Goal: Task Accomplishment & Management: Complete application form

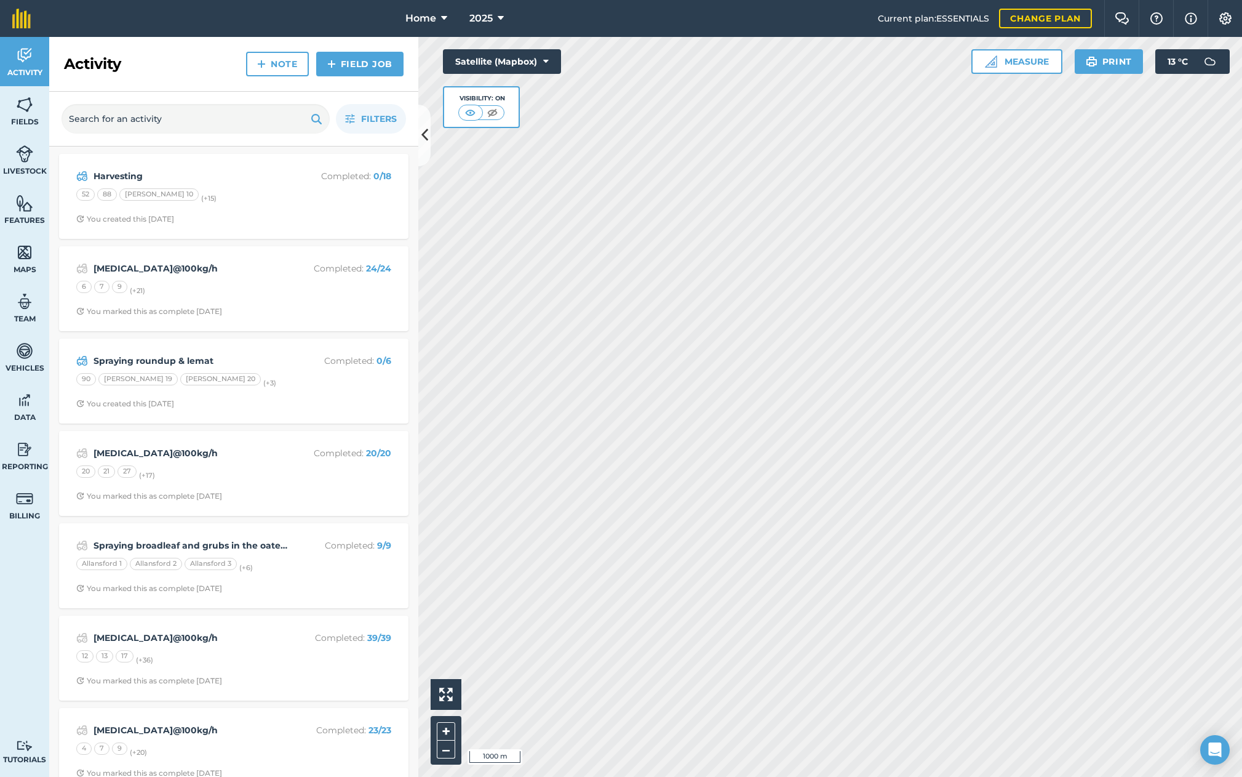
click at [134, 355] on strong "Spraying roundup & lemat" at bounding box center [191, 361] width 195 height 14
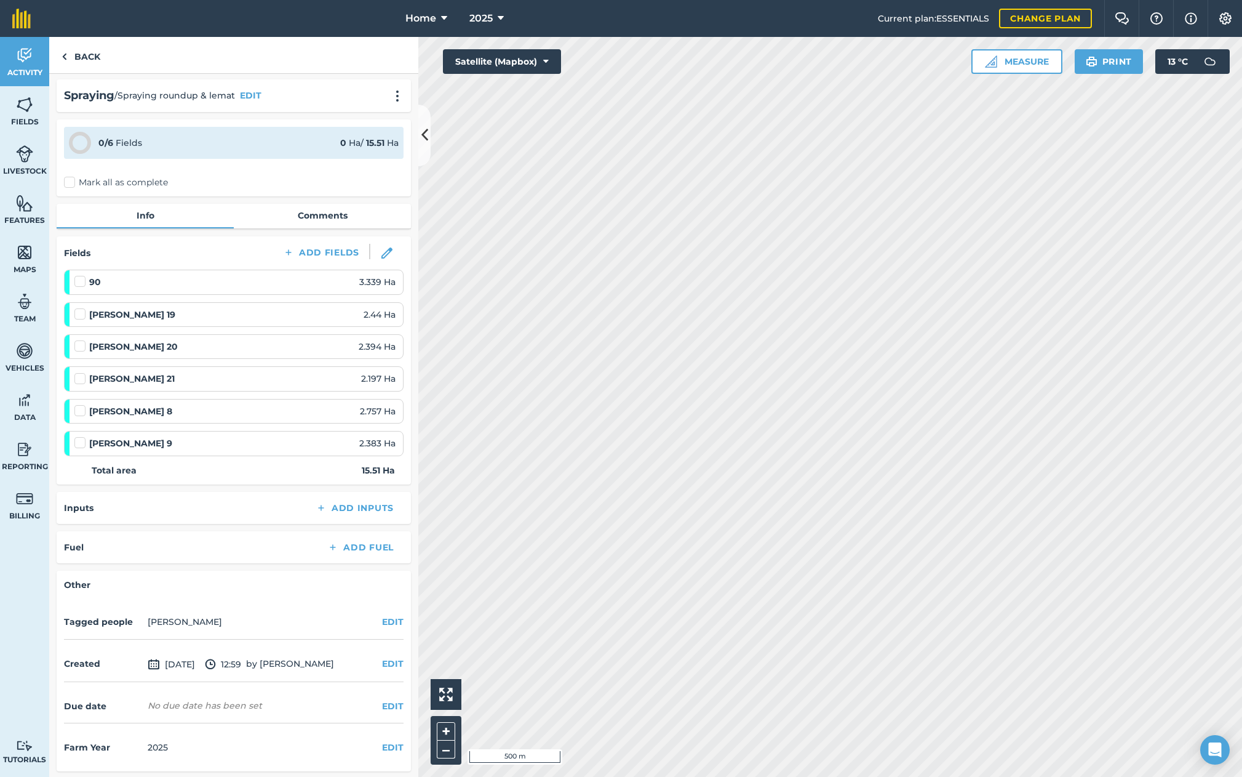
scroll to position [1, 0]
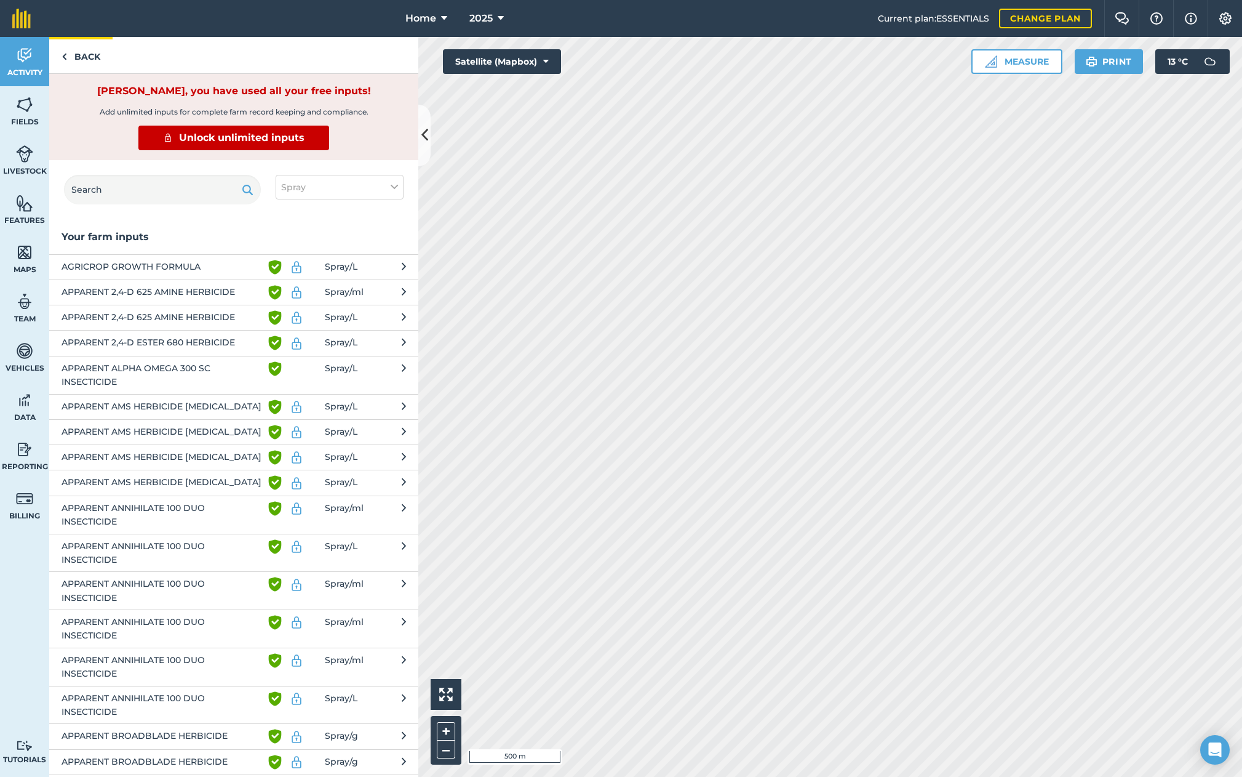
click at [89, 52] on link "Back" at bounding box center [80, 55] width 63 height 36
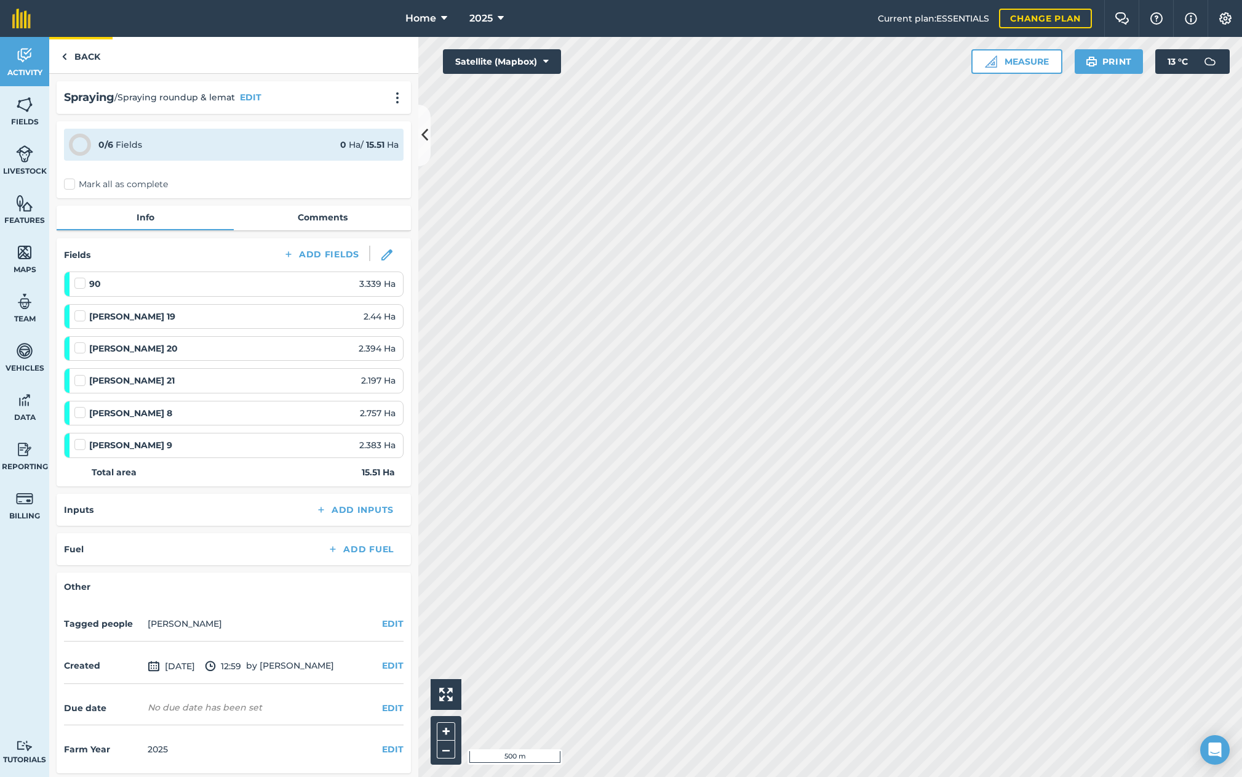
click at [82, 56] on link "Back" at bounding box center [80, 55] width 63 height 36
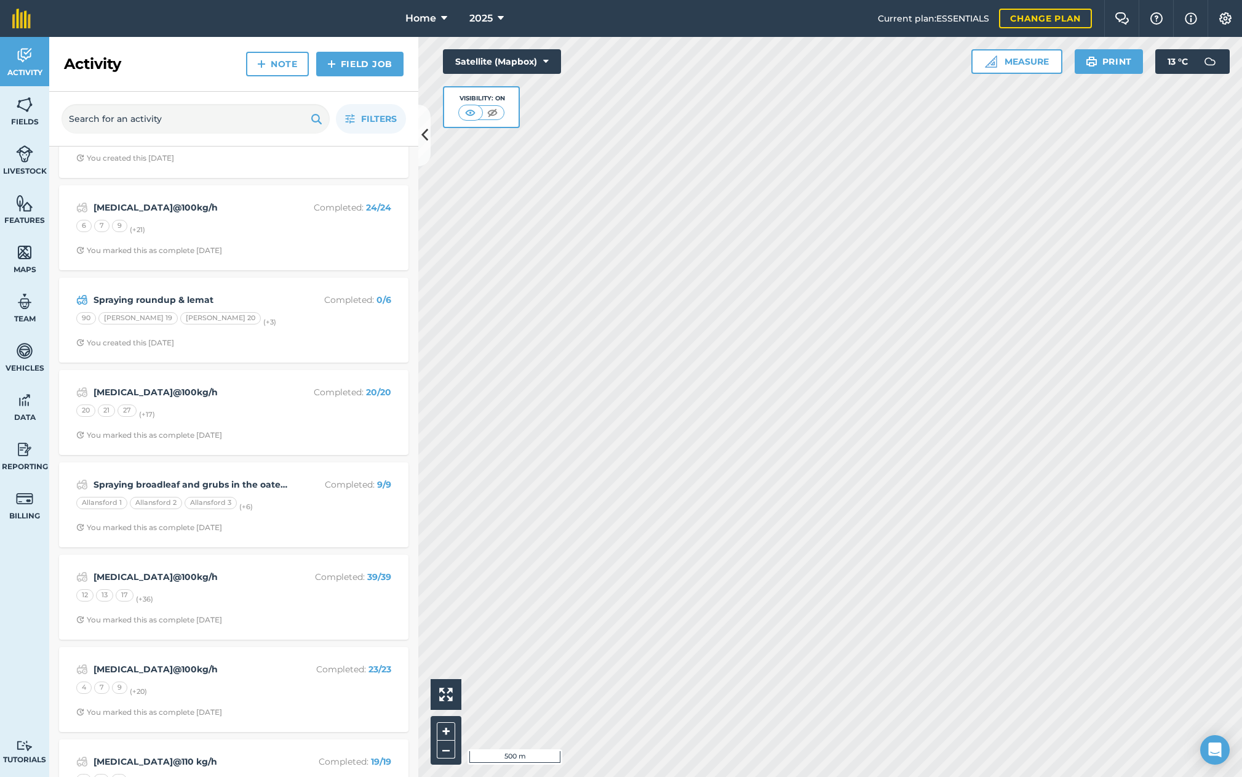
scroll to position [70, 0]
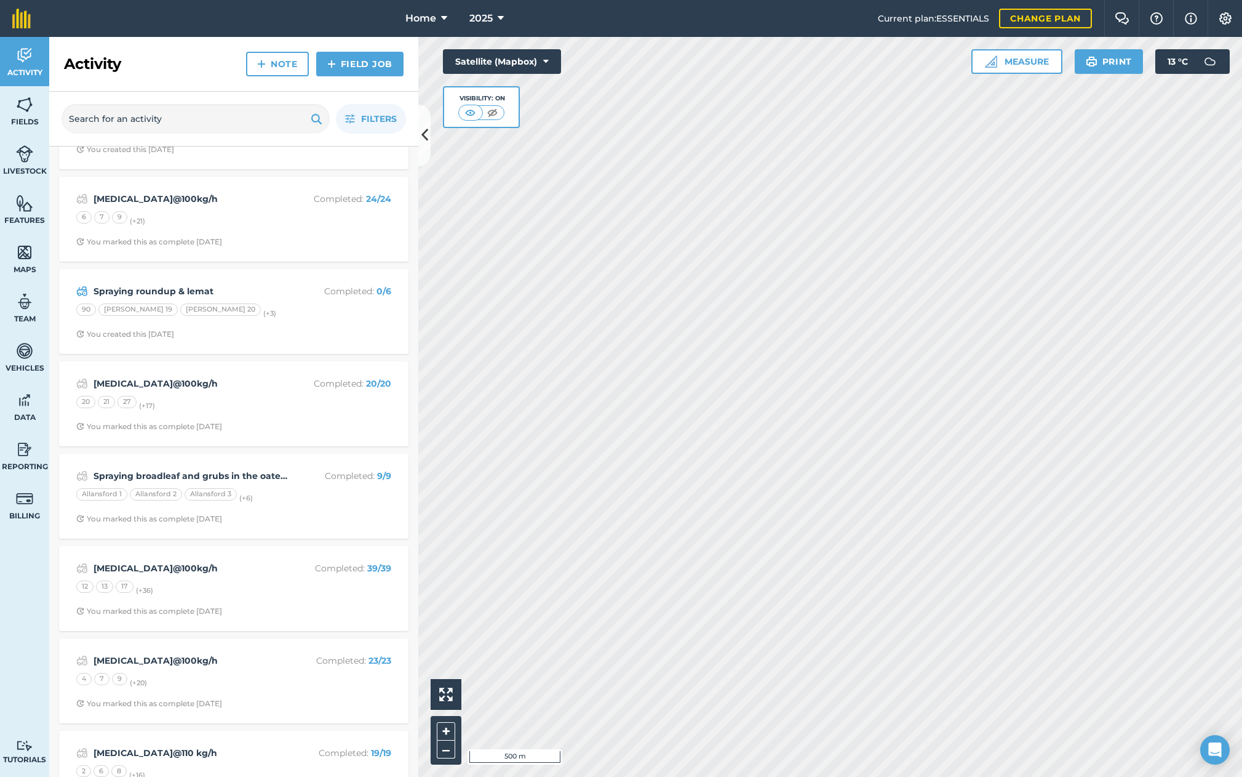
click at [212, 473] on strong "Spraying broadleaf and grubs in the oaten vetch" at bounding box center [191, 476] width 195 height 14
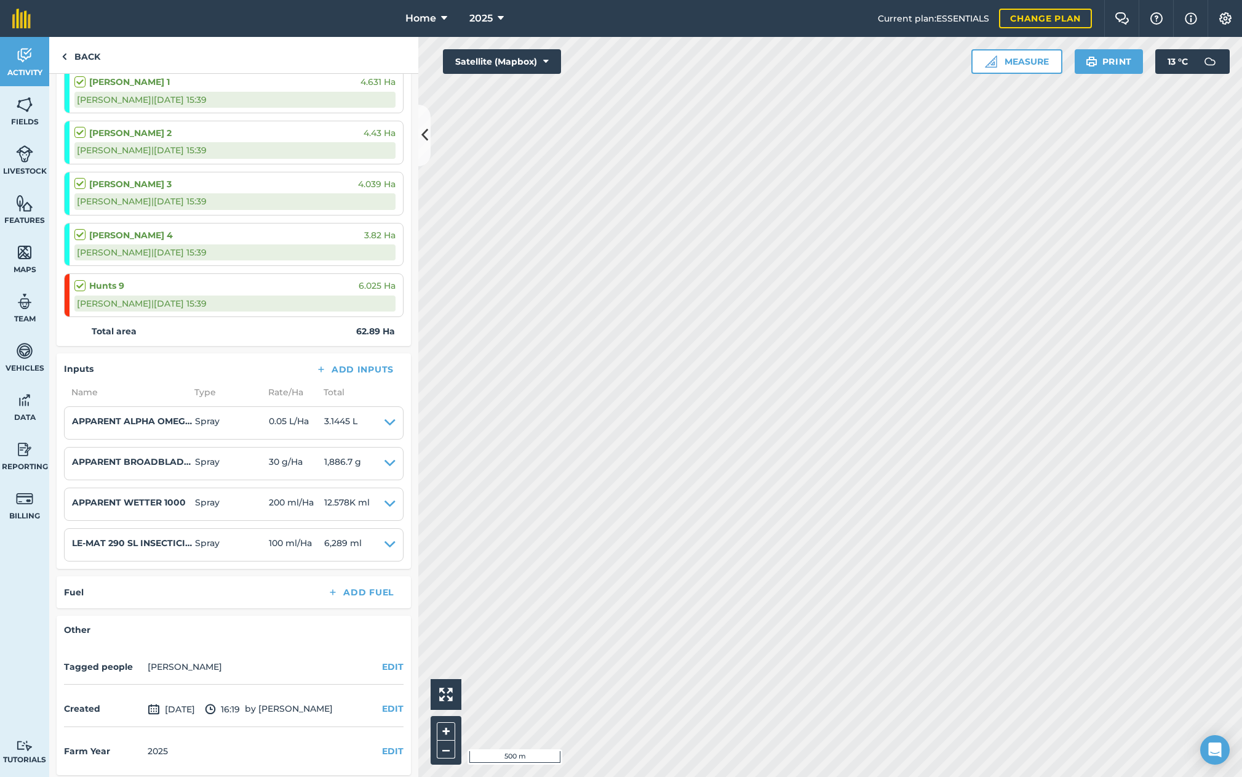
scroll to position [405, 0]
click at [86, 58] on link "Back" at bounding box center [80, 55] width 63 height 36
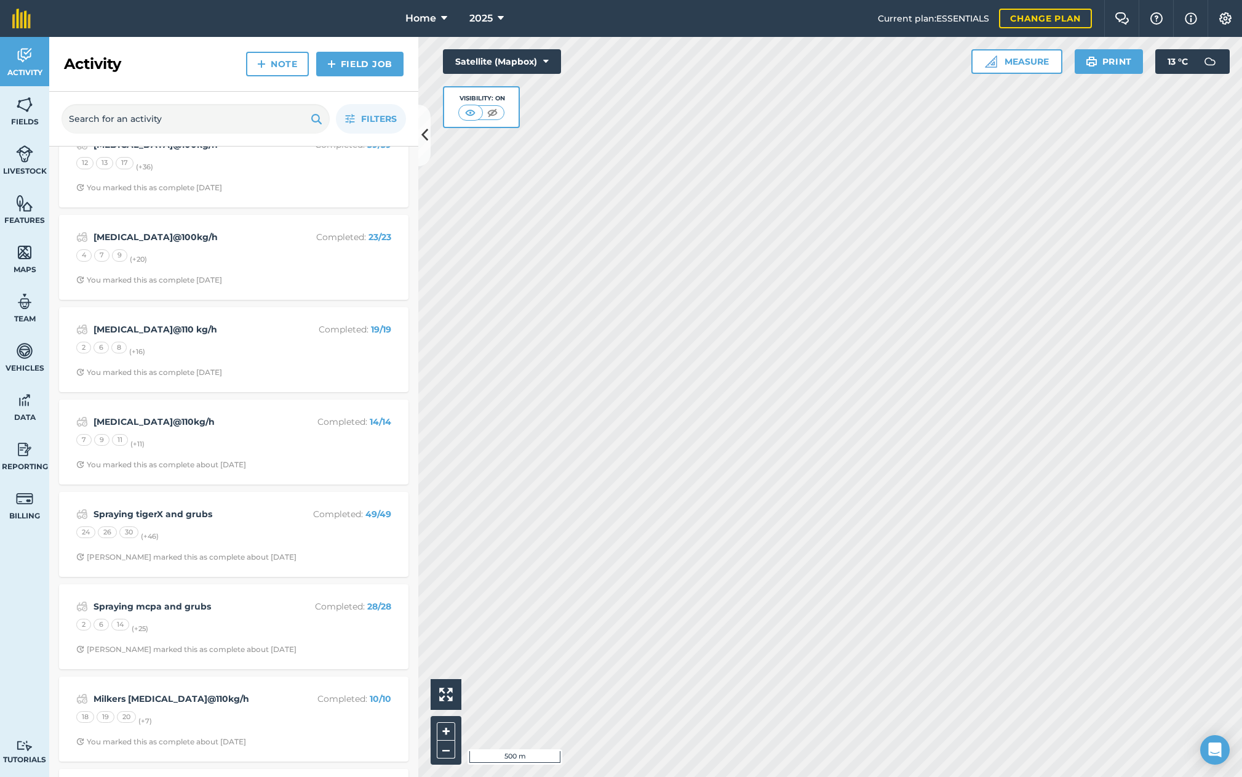
scroll to position [490, 0]
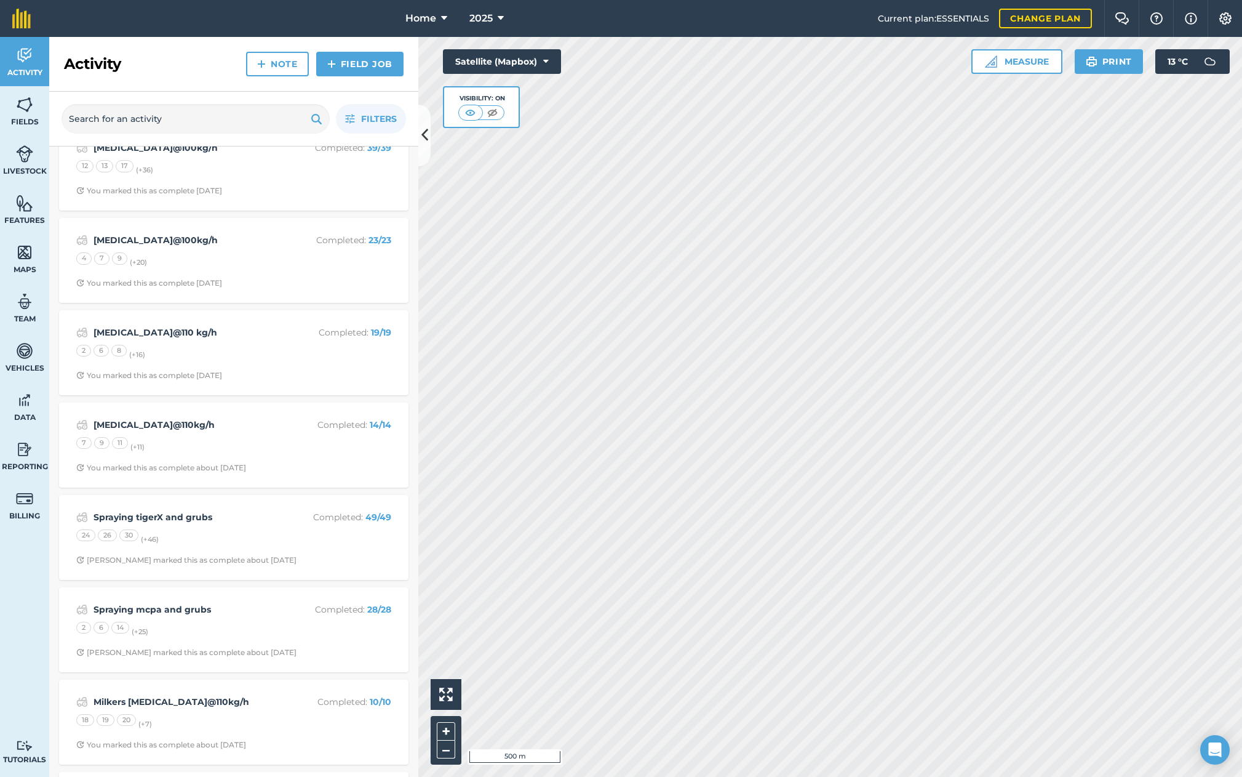
click at [205, 510] on strong "Spraying tigerX and grubs" at bounding box center [191, 517] width 195 height 14
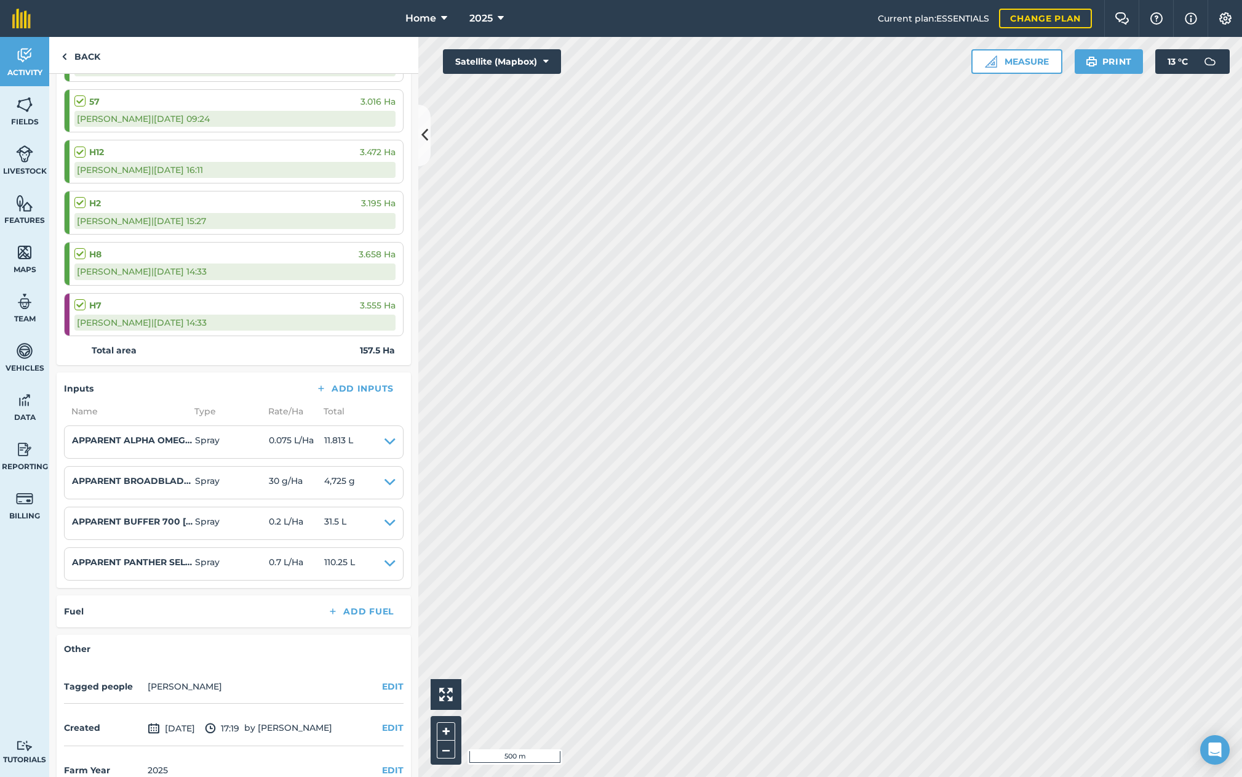
scroll to position [2423, 0]
click at [84, 58] on link "Back" at bounding box center [80, 55] width 63 height 36
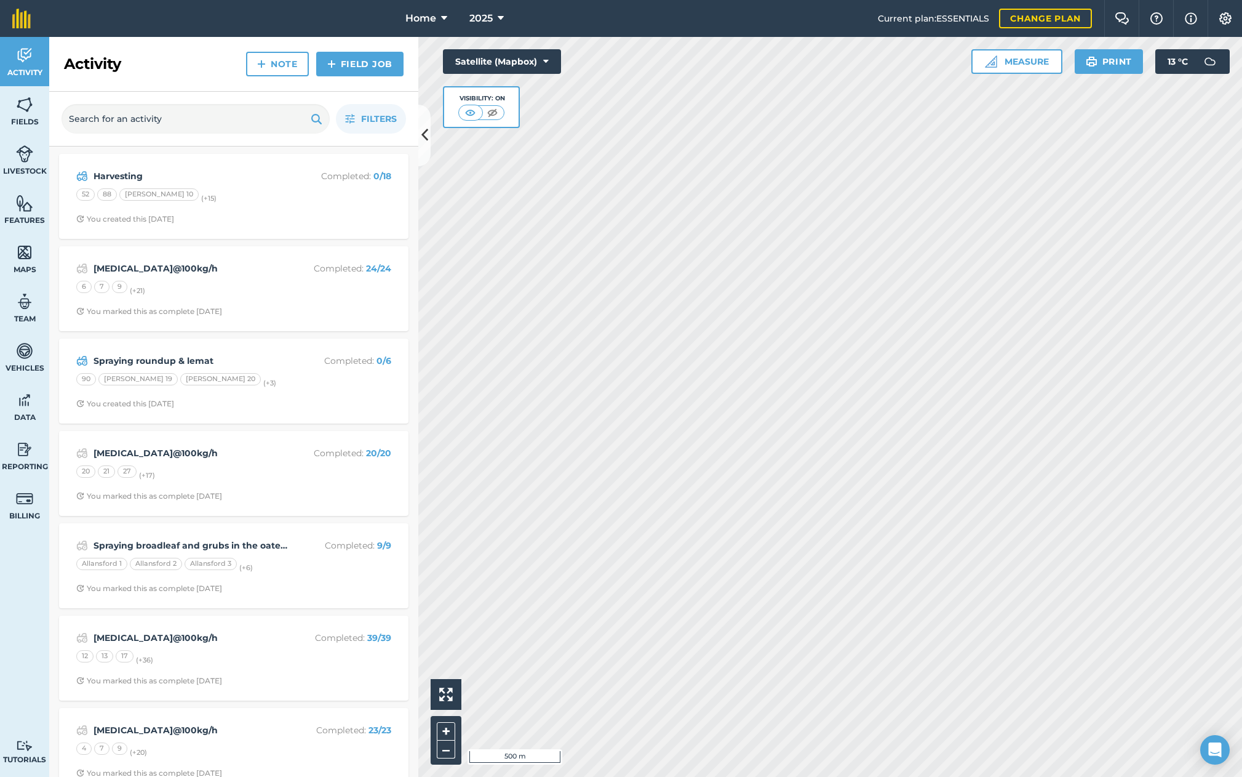
click at [140, 359] on strong "Spraying roundup & lemat" at bounding box center [191, 361] width 195 height 14
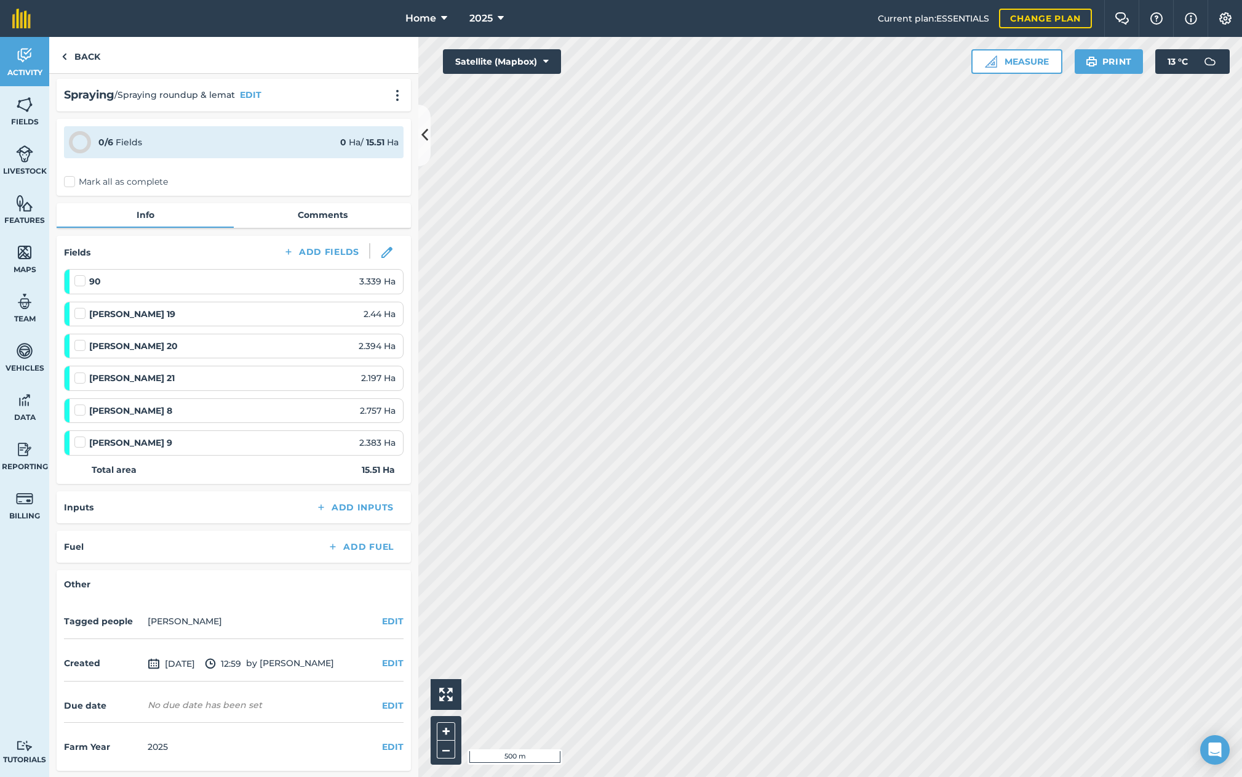
scroll to position [1, 0]
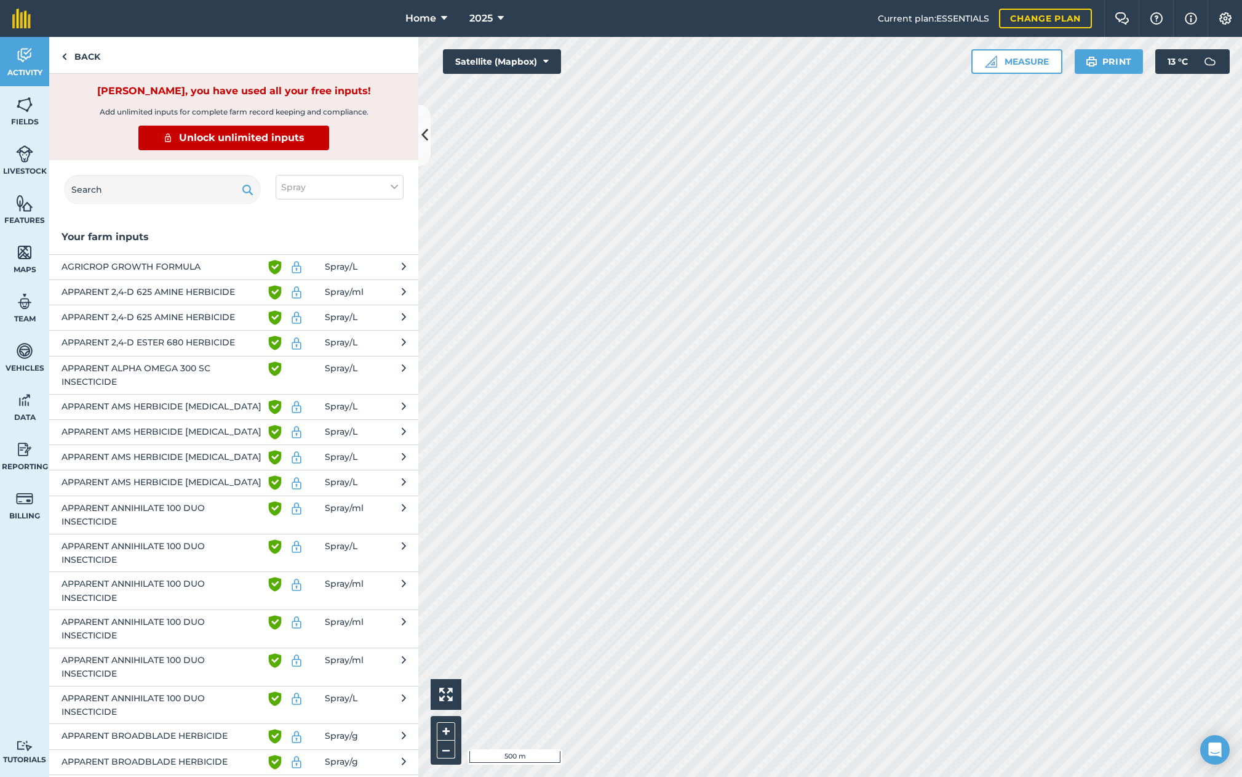
click at [230, 372] on span "APPARENT ALPHA OMEGA 300 SC INSECTICIDE" at bounding box center [162, 375] width 201 height 28
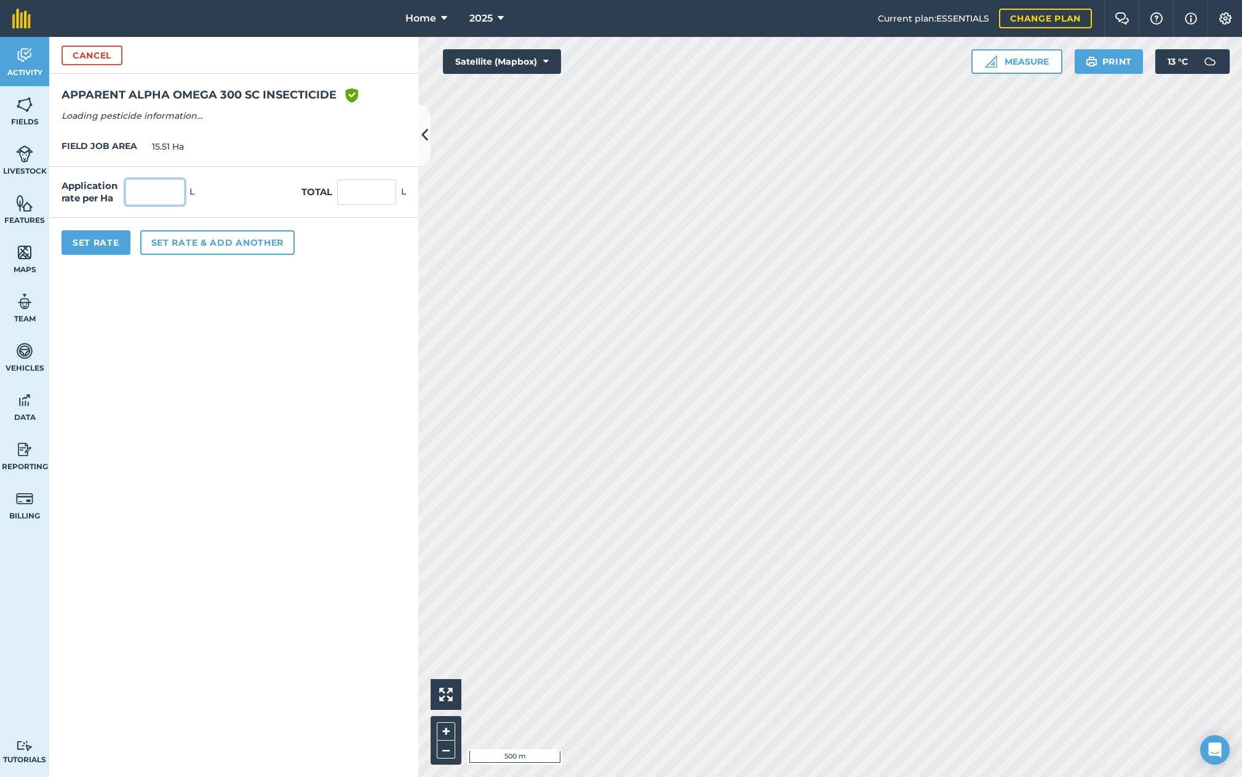
click at [166, 188] on input "text" at bounding box center [155, 192] width 59 height 26
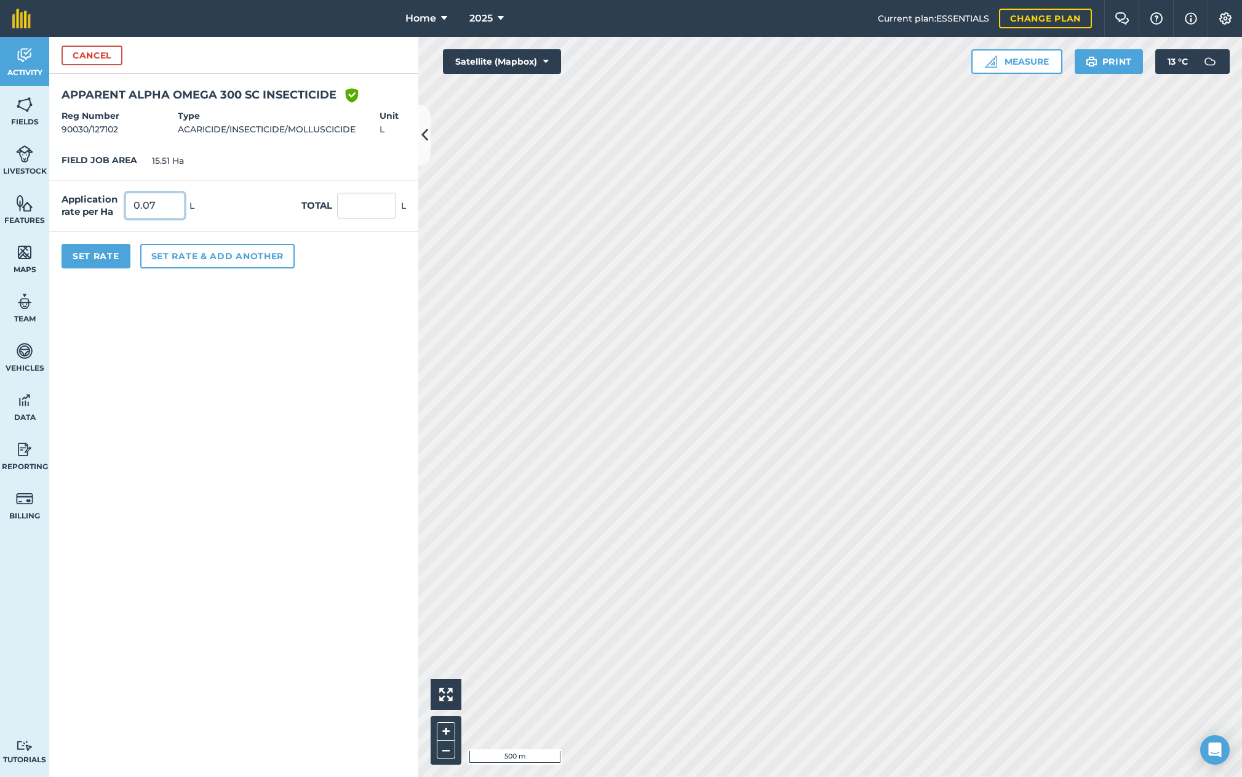
type input "0.07"
type input "1.086"
click at [190, 254] on button "Set rate & add another" at bounding box center [217, 256] width 154 height 25
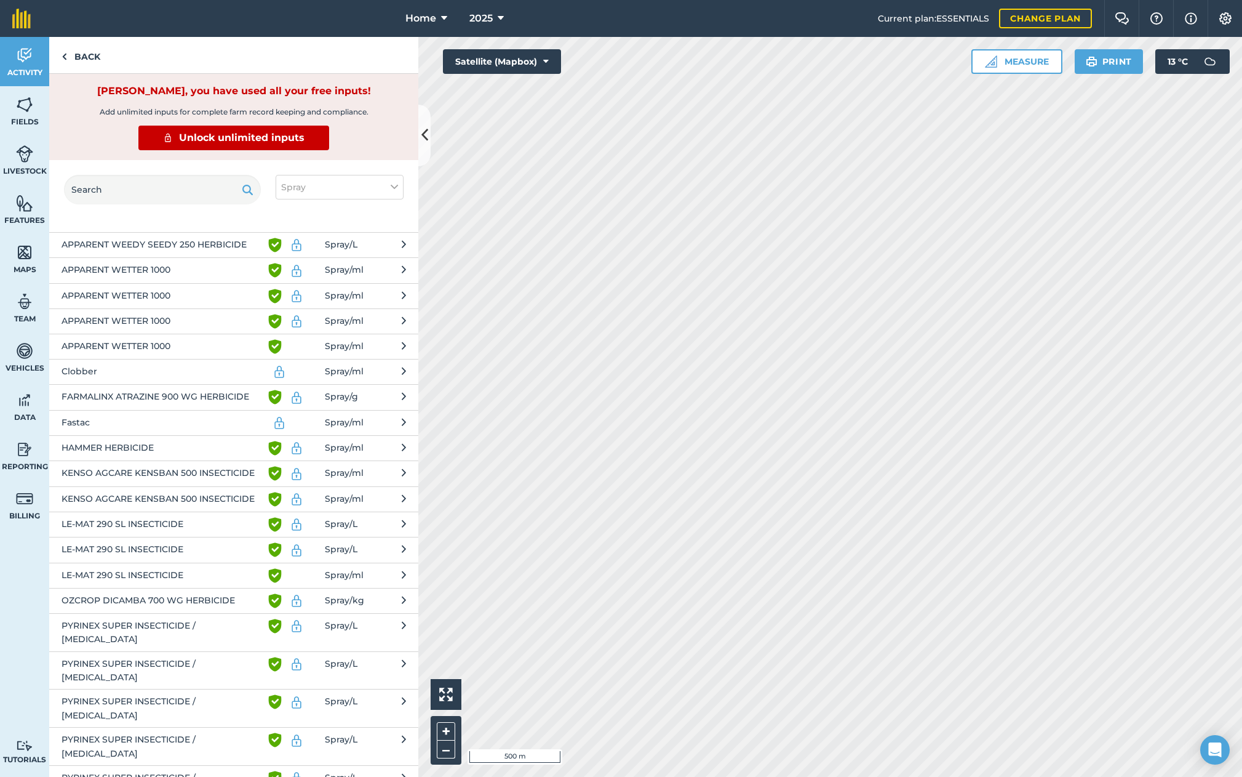
scroll to position [1672, 0]
click at [292, 567] on span "Green shield with white tick" at bounding box center [296, 574] width 57 height 15
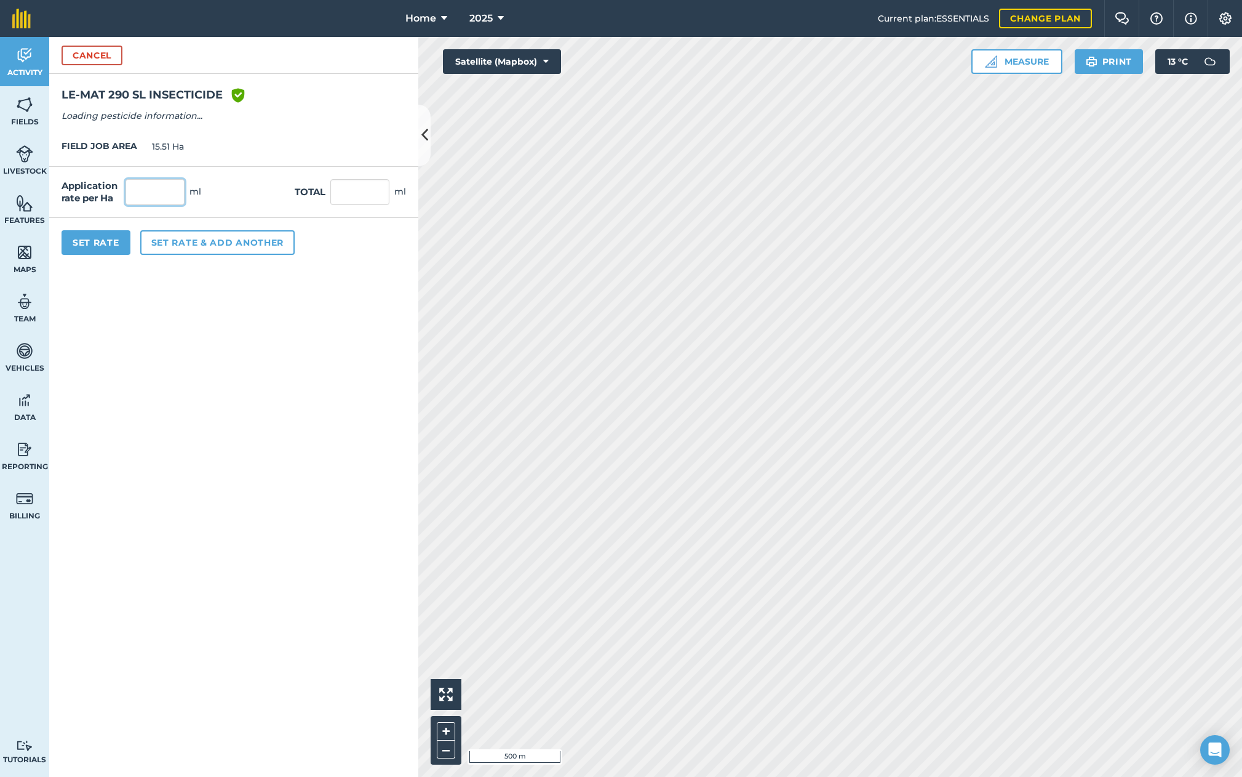
click at [152, 199] on input "text" at bounding box center [155, 192] width 59 height 26
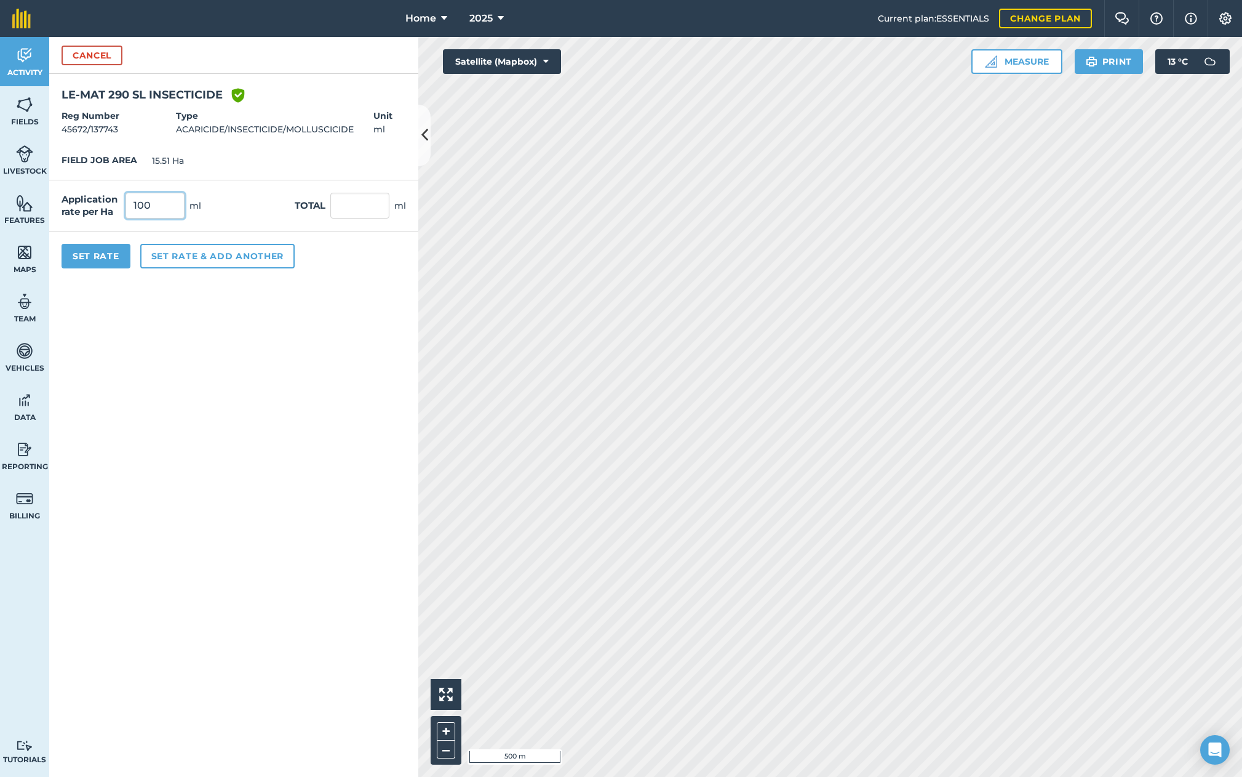
type input "100"
type input "1,551"
click at [105, 255] on button "Set Rate" at bounding box center [96, 256] width 69 height 25
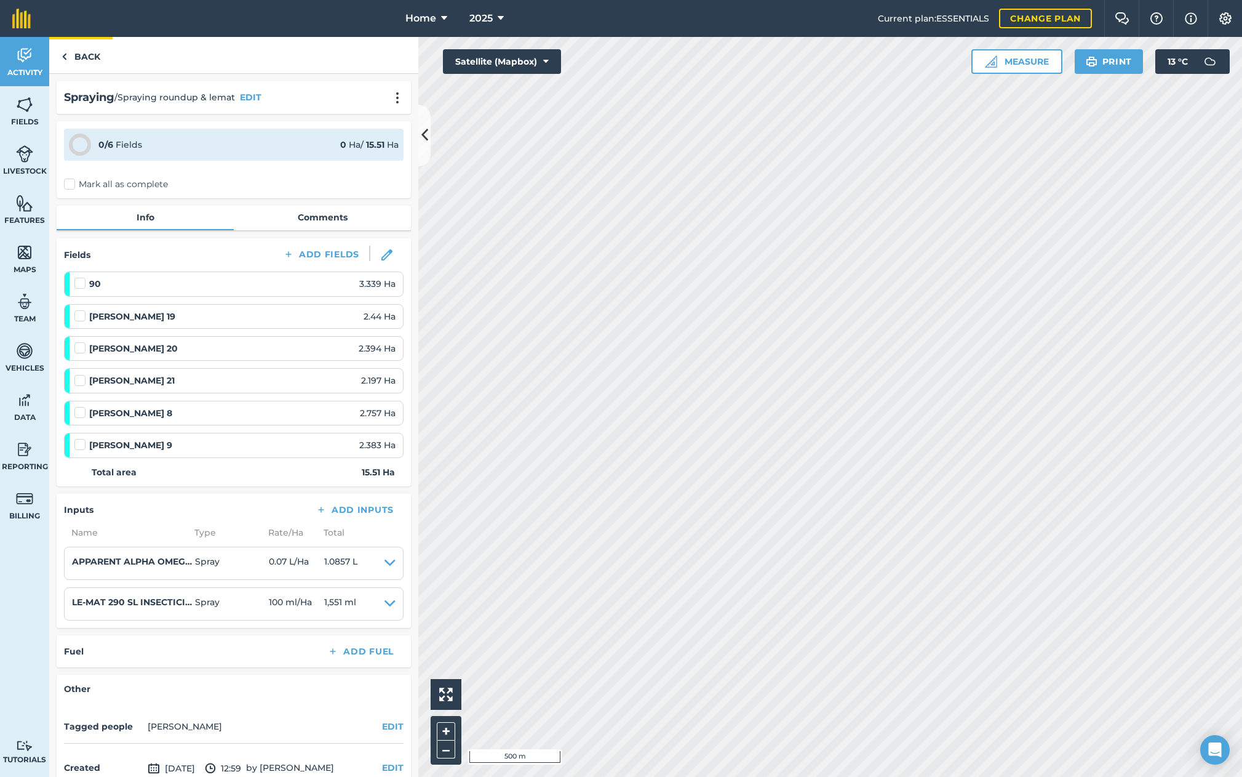
click at [90, 54] on link "Back" at bounding box center [80, 55] width 63 height 36
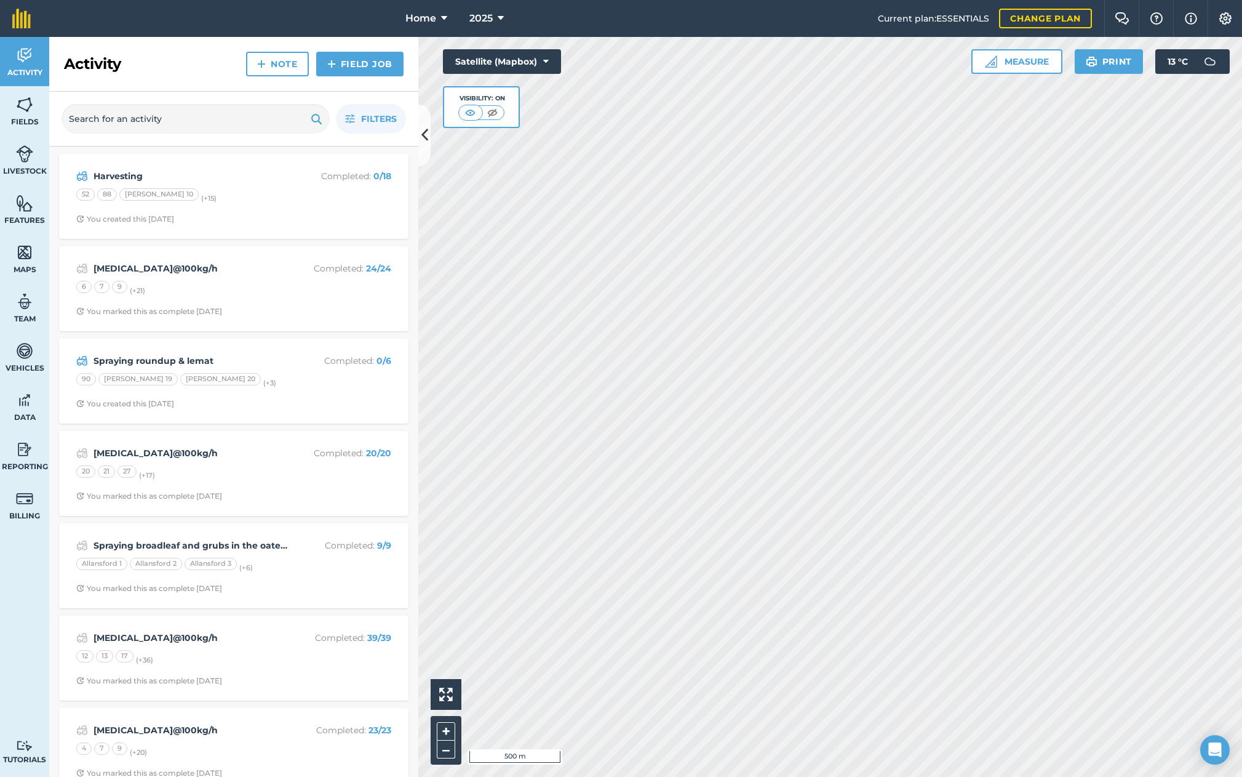
click at [348, 65] on link "Field Job" at bounding box center [359, 64] width 87 height 25
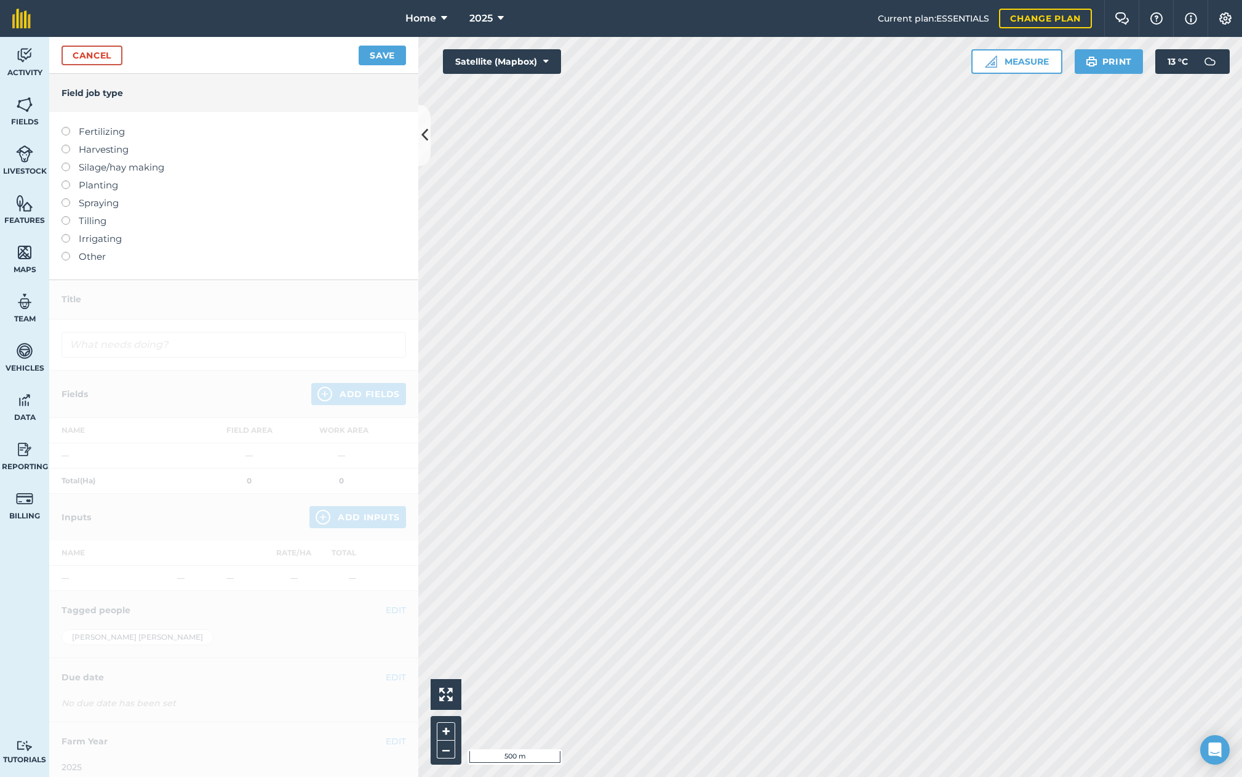
click at [66, 198] on label at bounding box center [70, 198] width 17 height 0
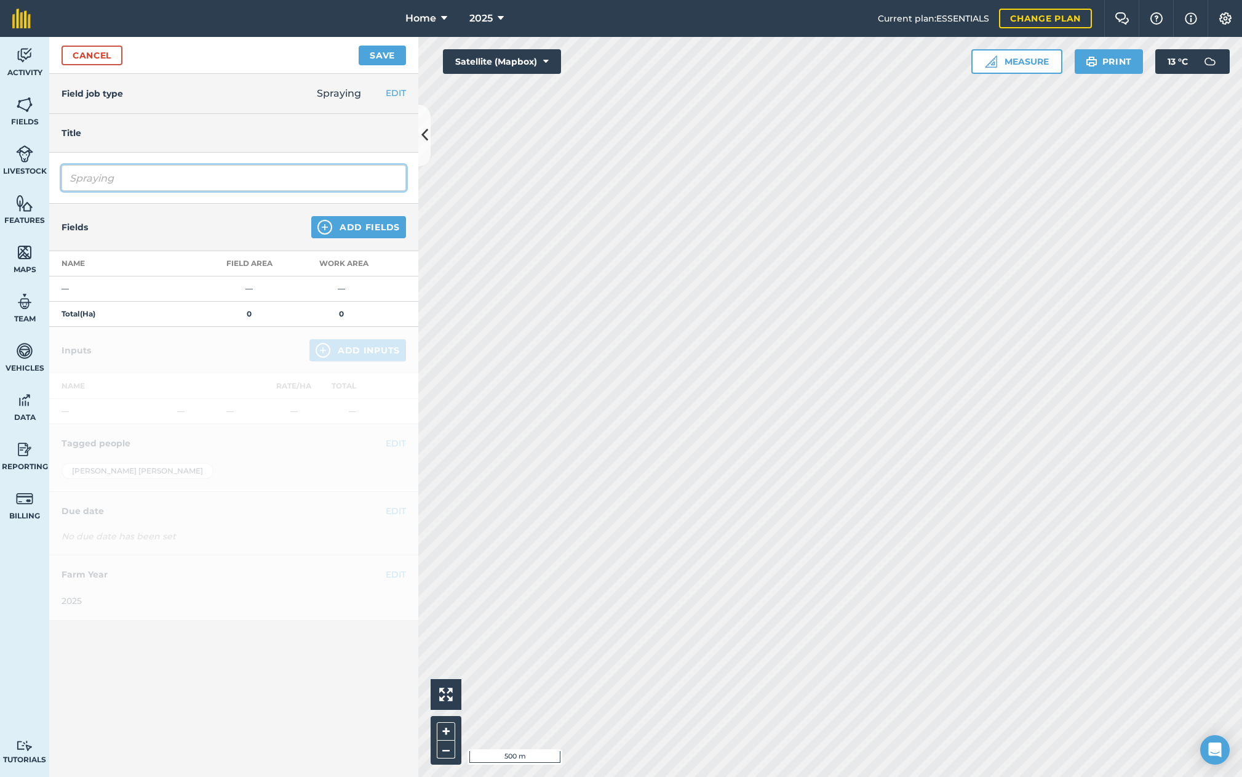
click at [121, 177] on input "Spraying" at bounding box center [234, 178] width 345 height 26
type input "Spraying RLEM"
click at [377, 230] on button "Add Fields" at bounding box center [358, 227] width 95 height 22
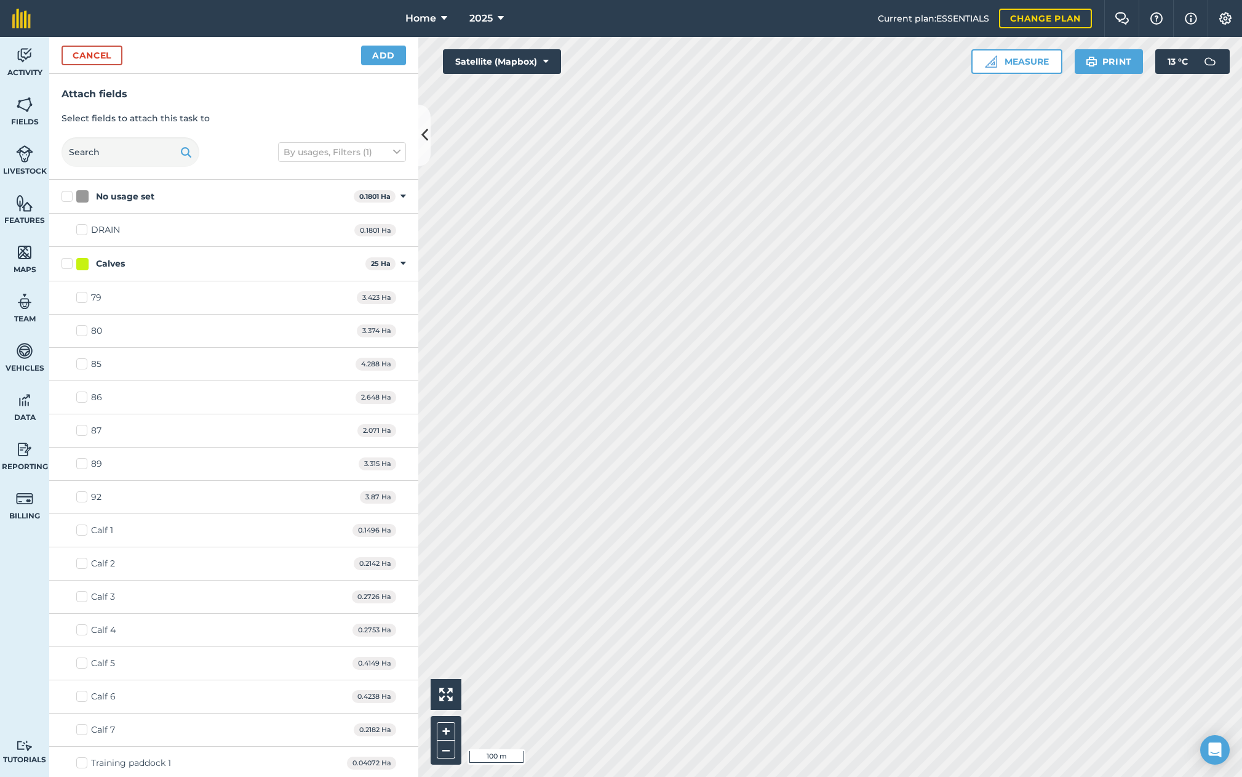
checkbox input "true"
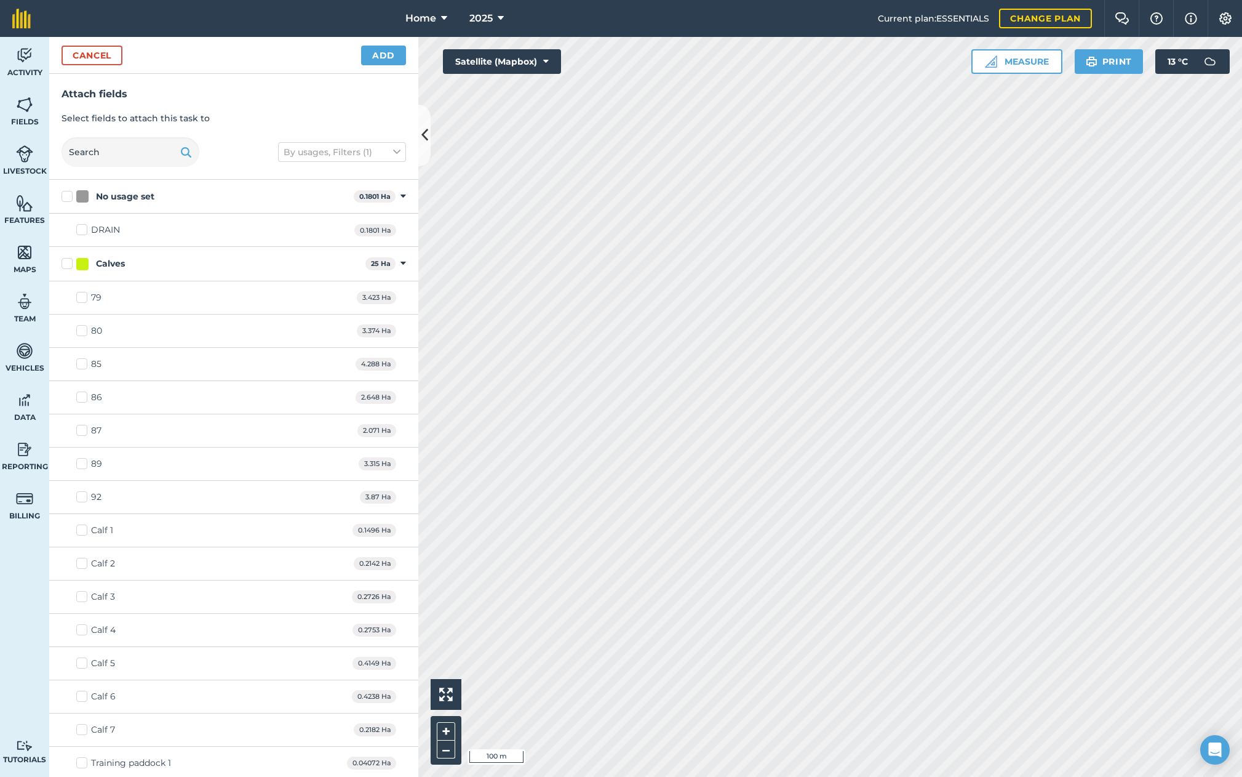
checkbox input "true"
click at [274, 244] on div "Activity Fields Livestock Features Maps Team Vehicles Data Reporting Billing Tu…" at bounding box center [621, 407] width 1242 height 740
checkbox input "true"
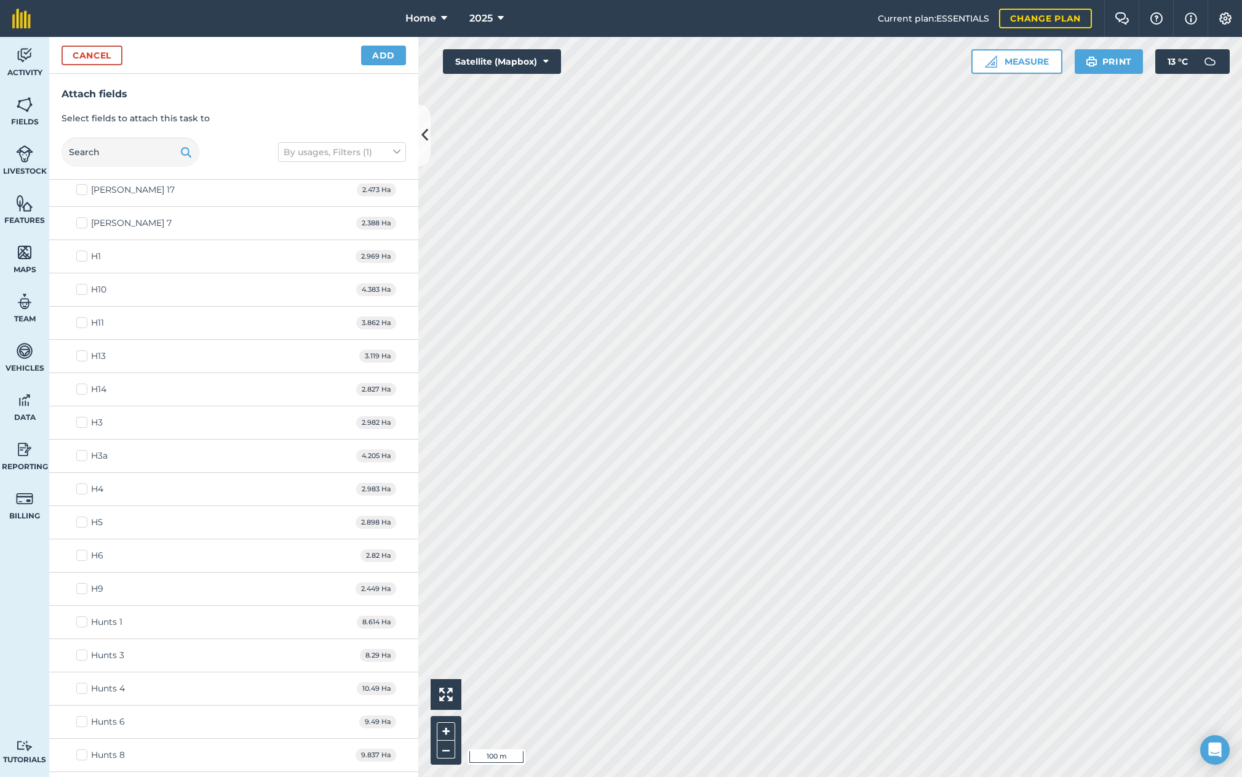
scroll to position [2470, 0]
click at [390, 58] on button "Add" at bounding box center [383, 56] width 45 height 20
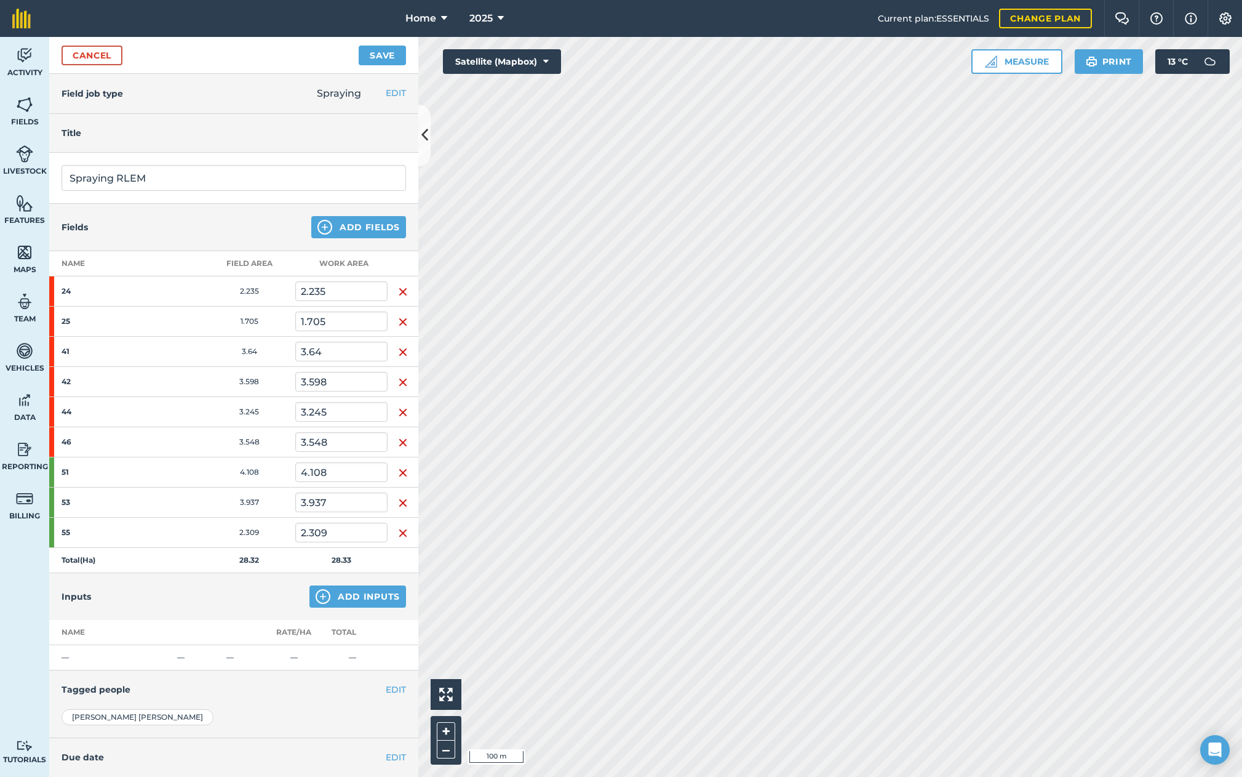
click at [377, 599] on button "Add Inputs" at bounding box center [357, 596] width 97 height 22
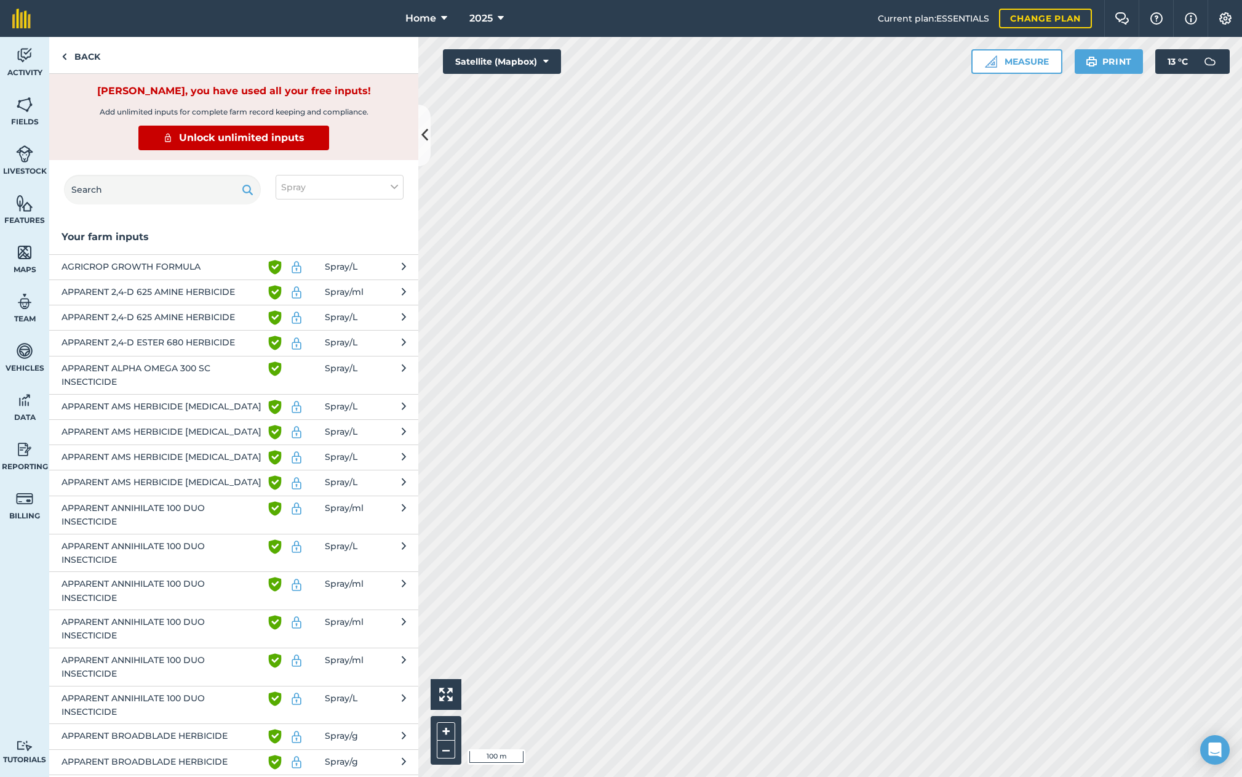
click at [238, 371] on span "APPARENT ALPHA OMEGA 300 SC INSECTICIDE" at bounding box center [162, 375] width 201 height 28
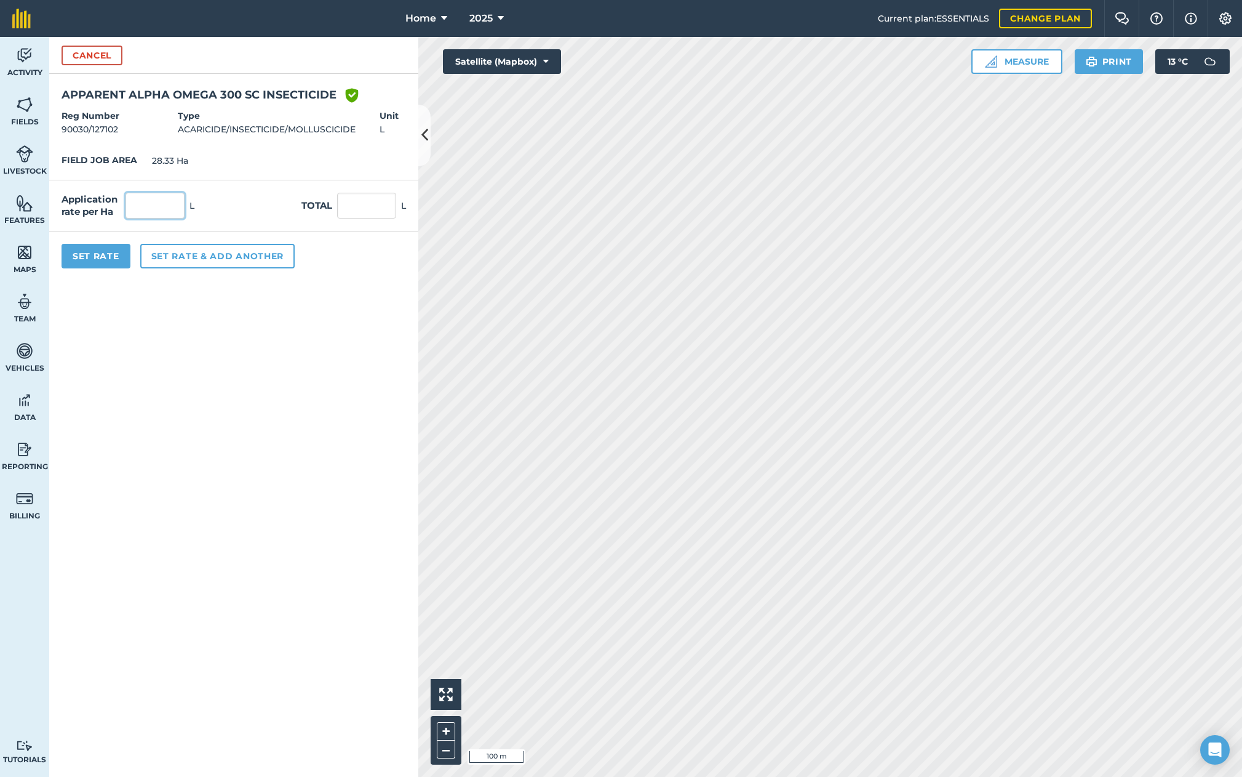
click at [140, 203] on input "text" at bounding box center [155, 206] width 59 height 26
type input "0.07"
type input "1.982"
click at [210, 253] on button "Set rate & add another" at bounding box center [217, 256] width 154 height 25
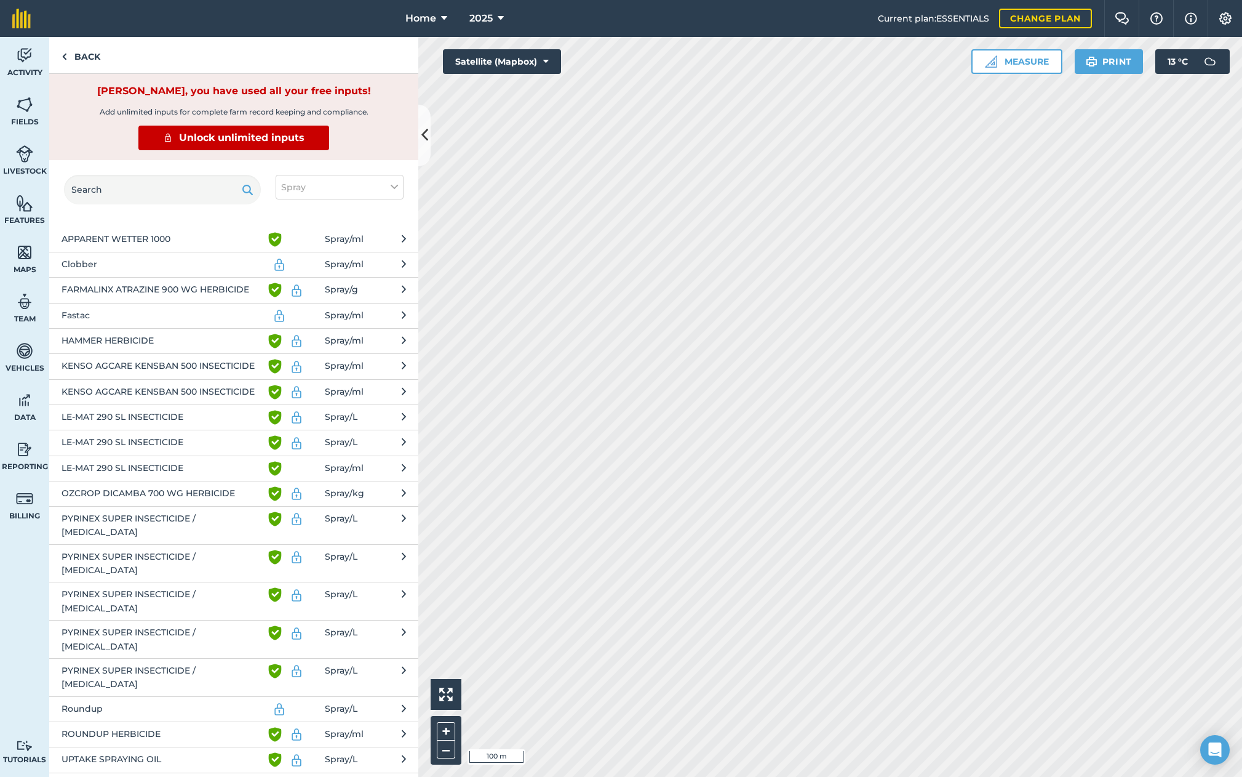
scroll to position [1779, 0]
click at [191, 460] on span "LE-MAT 290 SL INSECTICIDE" at bounding box center [162, 467] width 201 height 15
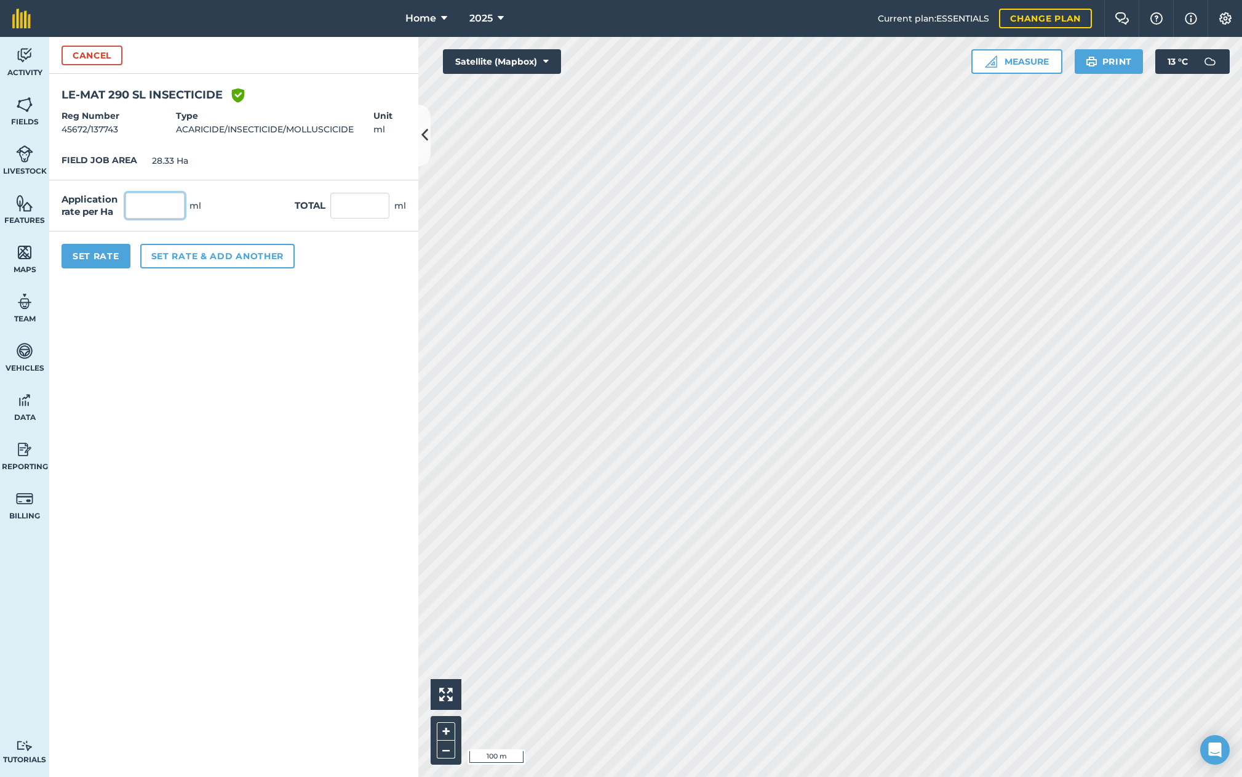
click at [143, 197] on input "text" at bounding box center [155, 206] width 59 height 26
type input "100"
type input "2,832"
click at [114, 252] on button "Set Rate" at bounding box center [96, 256] width 69 height 25
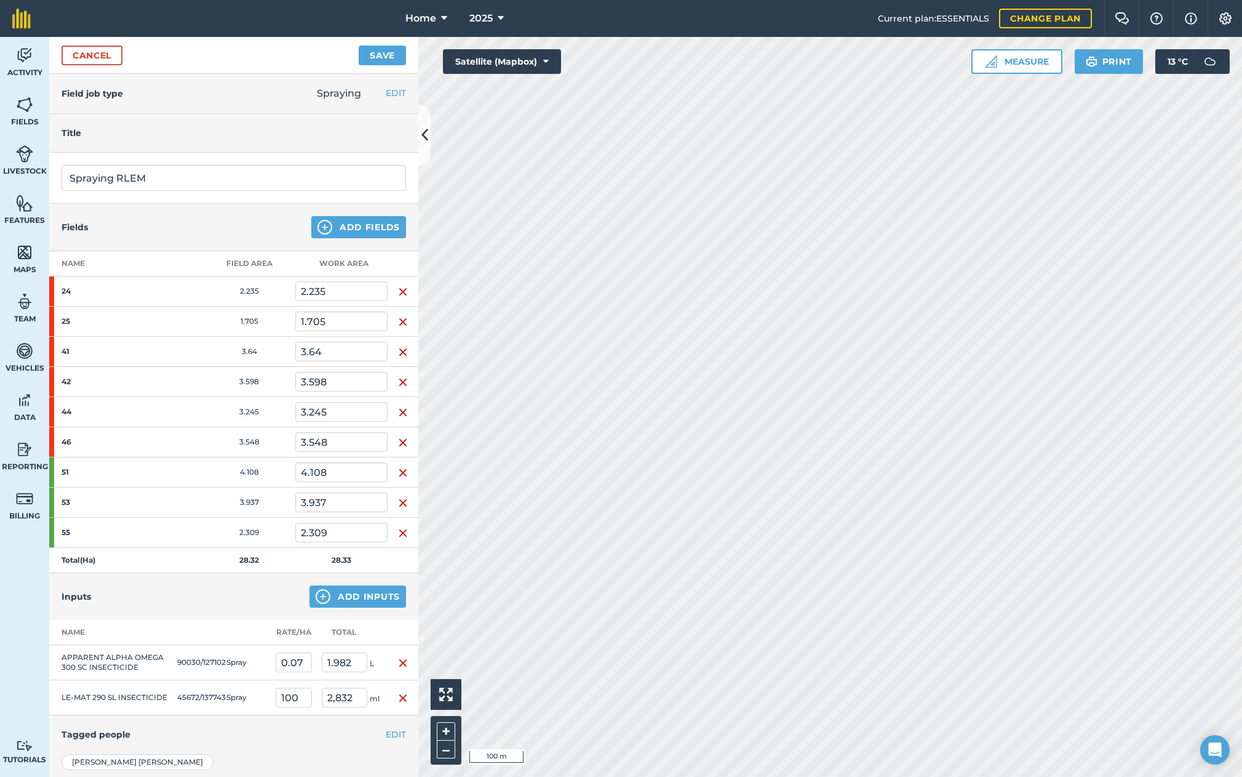
click at [380, 55] on button "Save" at bounding box center [382, 56] width 47 height 20
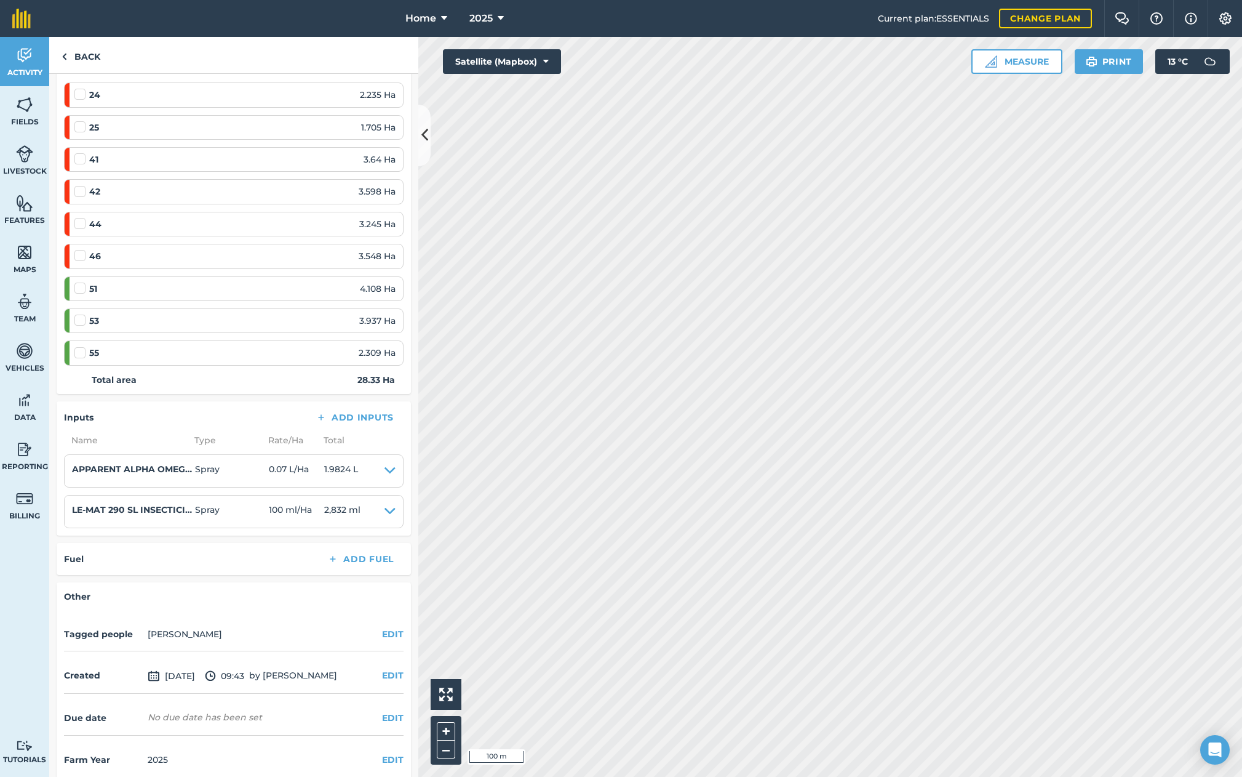
scroll to position [199, 0]
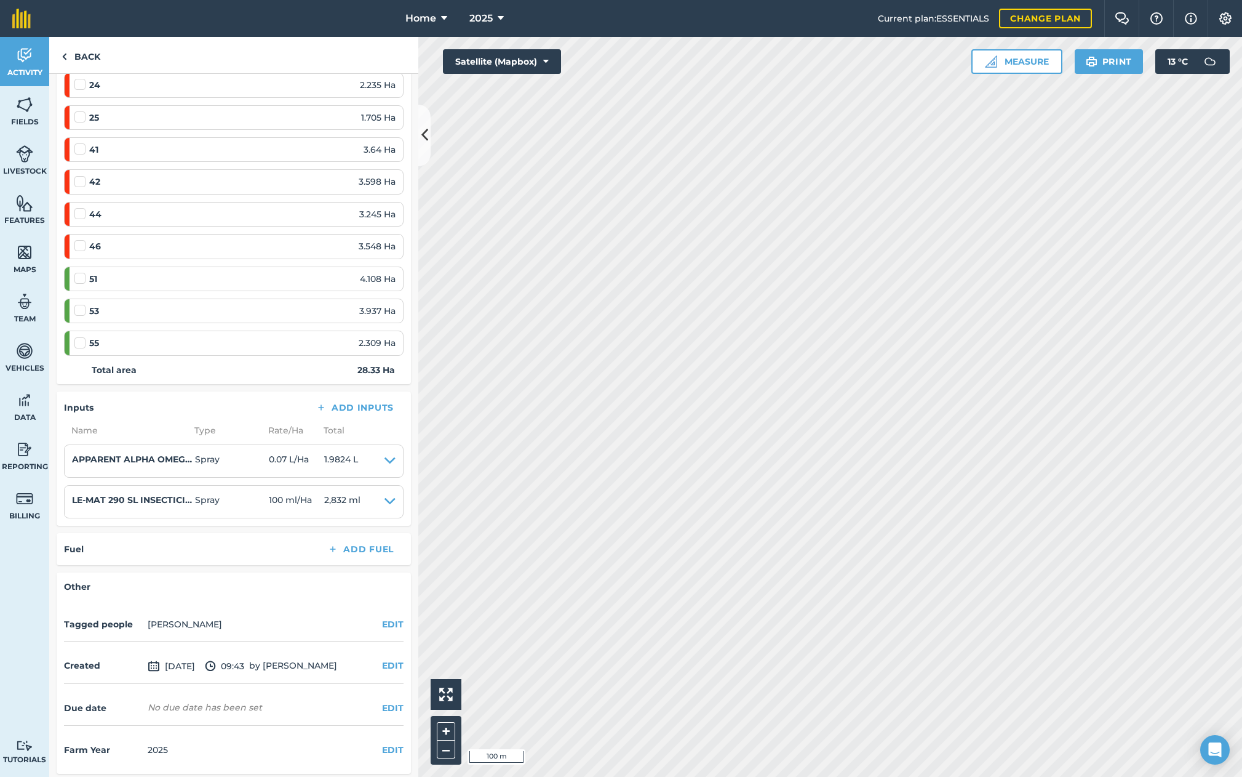
click at [395, 619] on button "EDIT" at bounding box center [393, 624] width 22 height 14
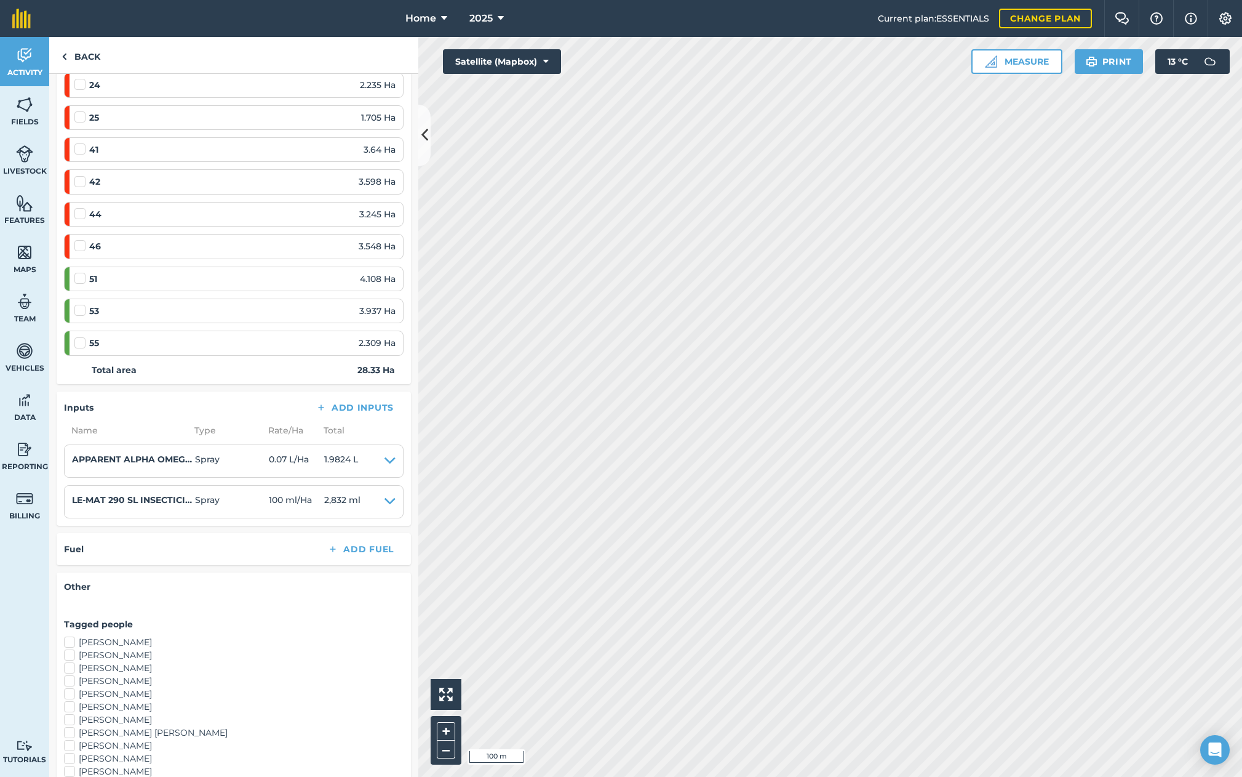
click at [68, 652] on label "[PERSON_NAME]" at bounding box center [234, 655] width 340 height 13
click at [68, 652] on input "[PERSON_NAME]" at bounding box center [68, 653] width 8 height 8
checkbox input "true"
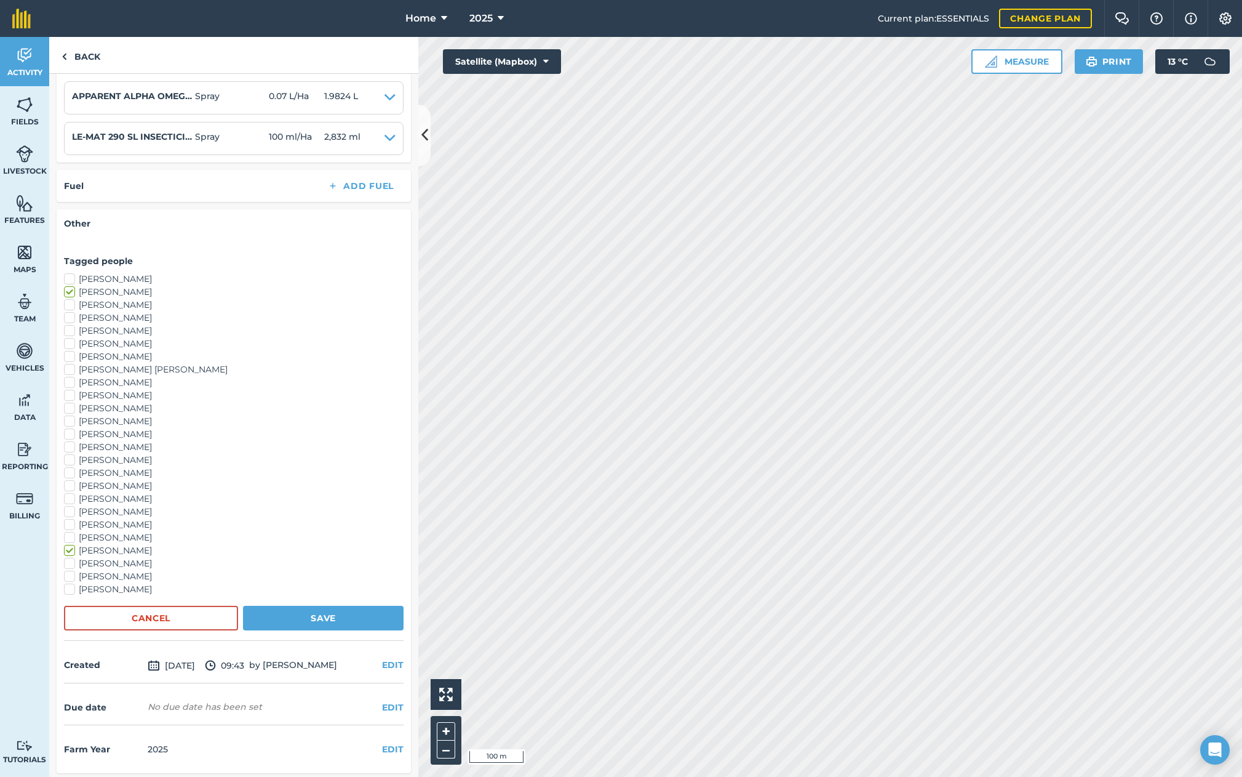
scroll to position [561, 0]
click at [325, 615] on button "Save" at bounding box center [323, 618] width 161 height 25
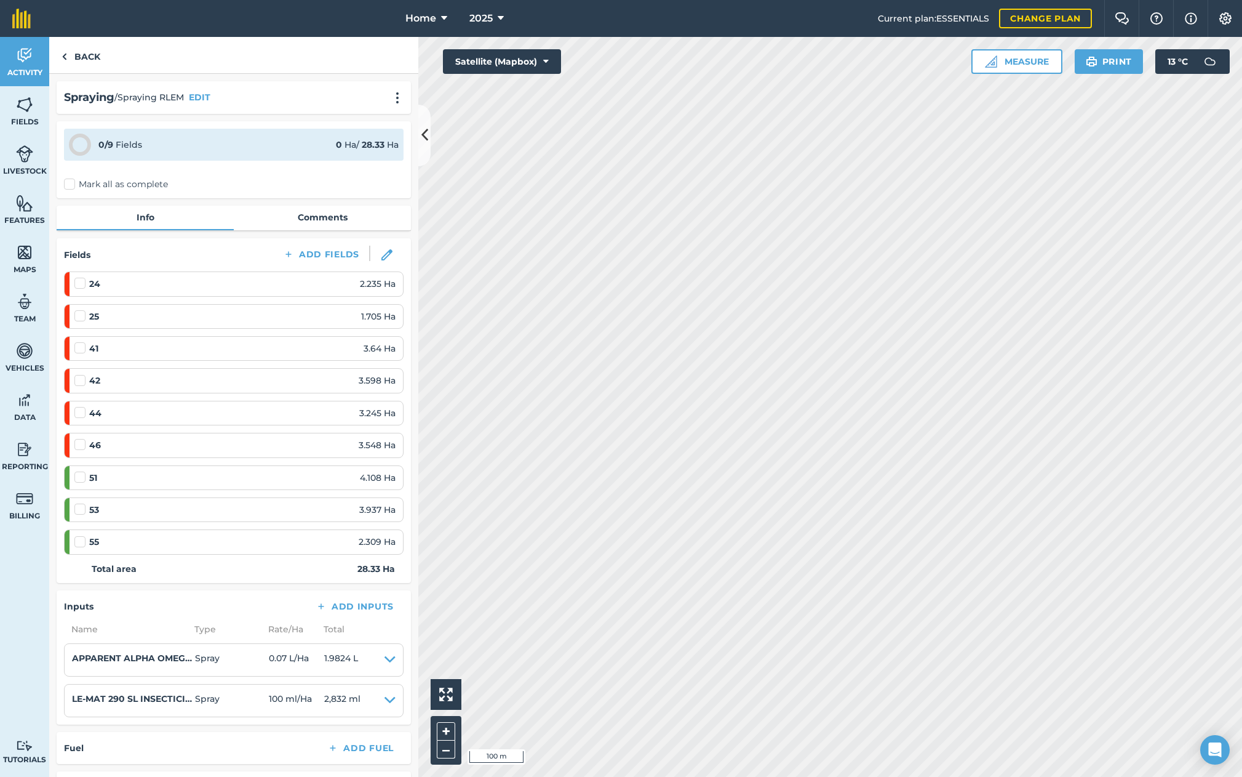
scroll to position [0, 0]
click at [82, 57] on link "Back" at bounding box center [80, 55] width 63 height 36
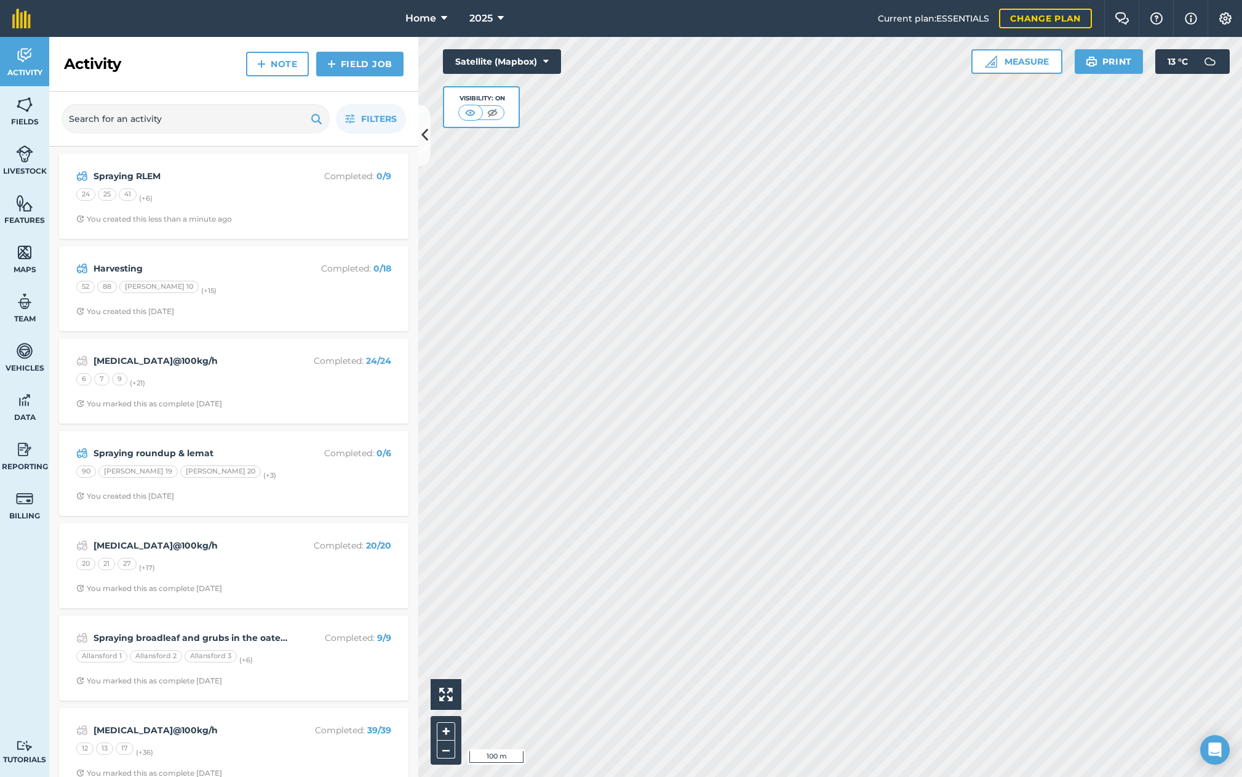
click at [174, 453] on strong "Spraying roundup & lemat" at bounding box center [191, 453] width 195 height 14
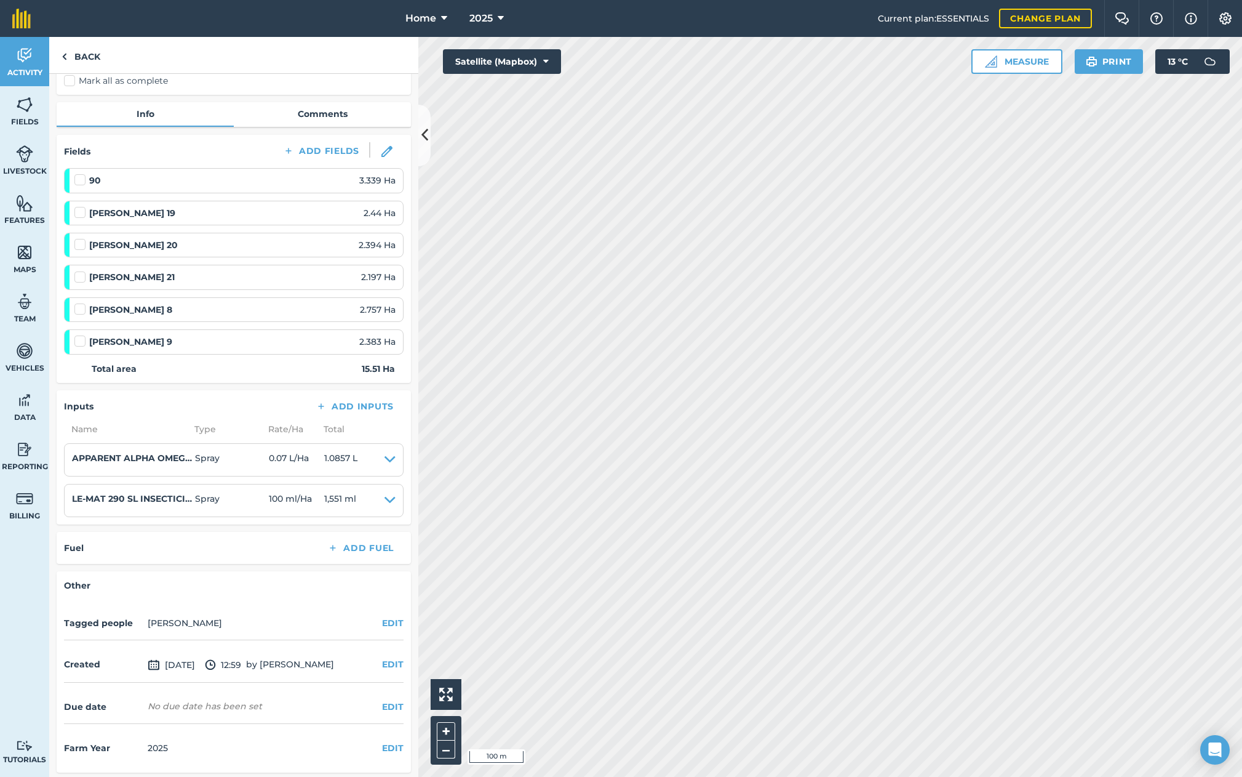
scroll to position [103, 0]
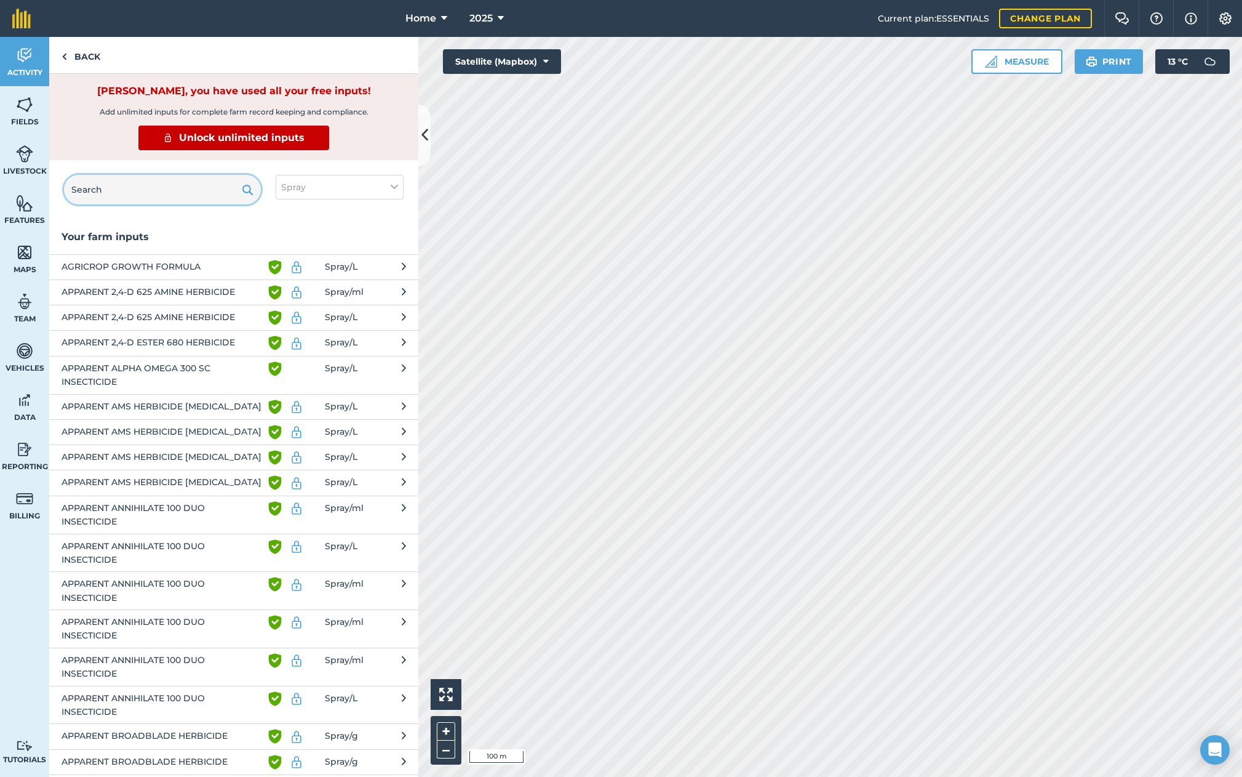
click at [153, 194] on input "text" at bounding box center [162, 190] width 197 height 30
click at [82, 55] on link "Back" at bounding box center [80, 55] width 63 height 36
